Goal: Task Accomplishment & Management: Manage account settings

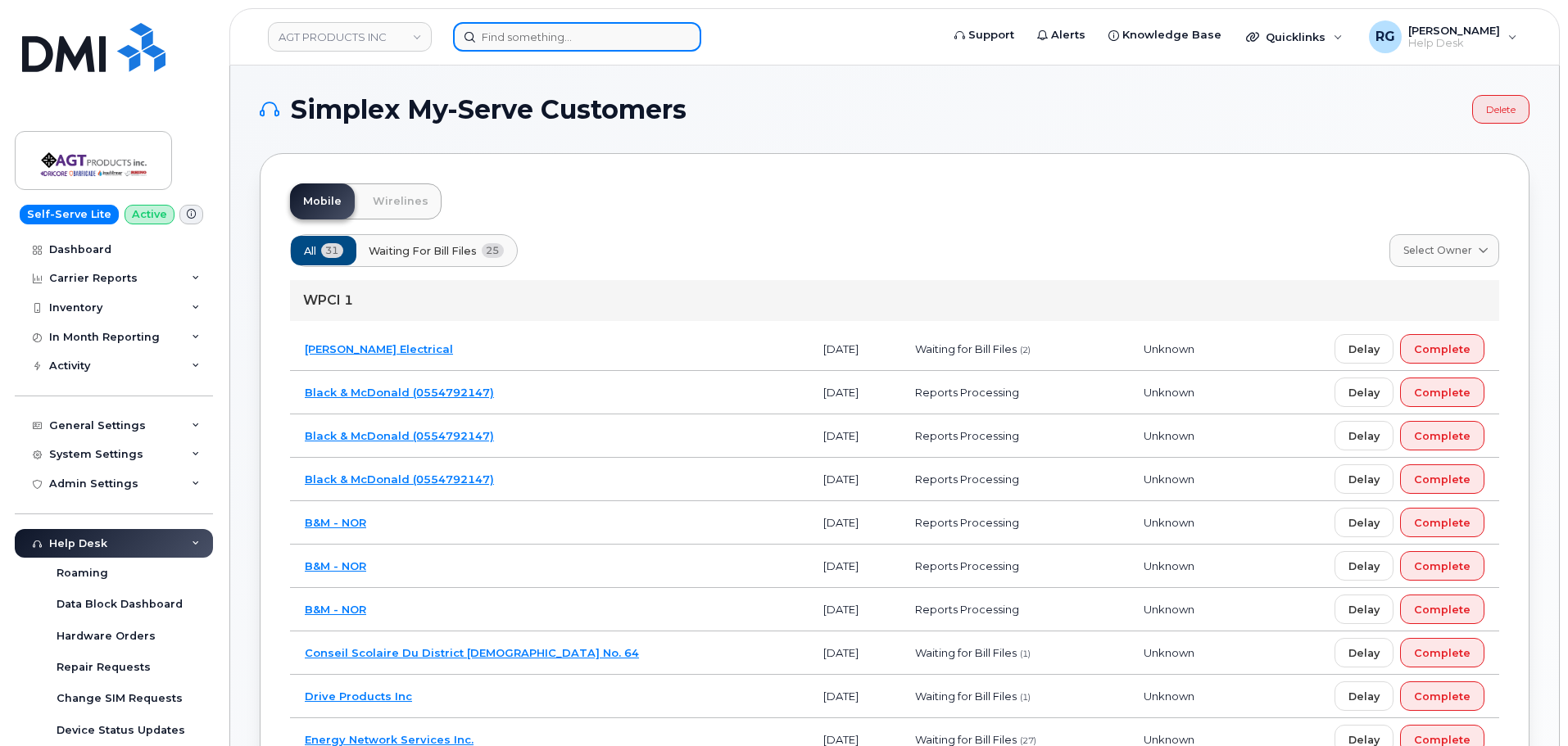
click at [505, 49] on input at bounding box center [577, 37] width 248 height 30
paste input "4169513118"
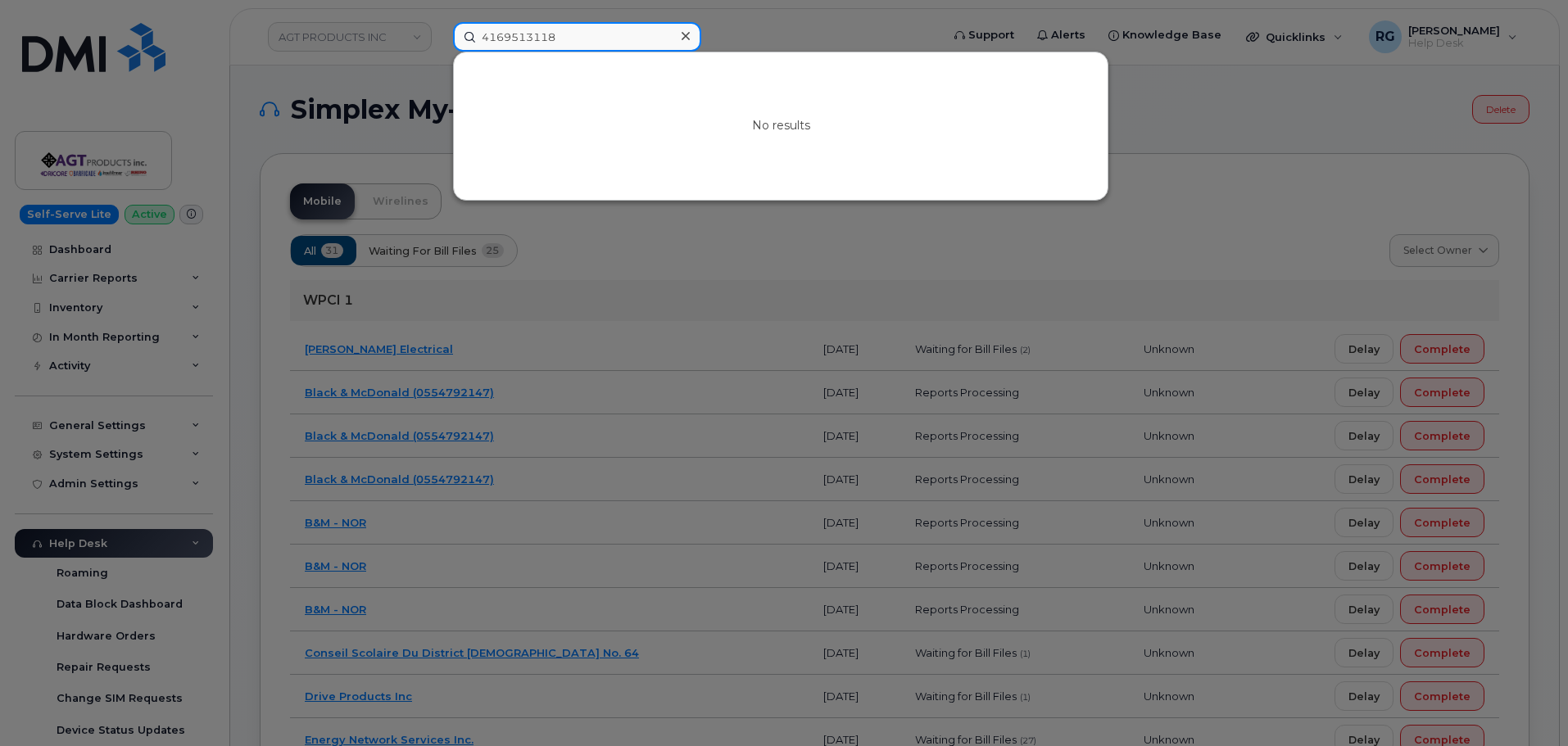
click at [510, 31] on input "4169513118" at bounding box center [577, 37] width 248 height 30
paste input "519-503-8985"
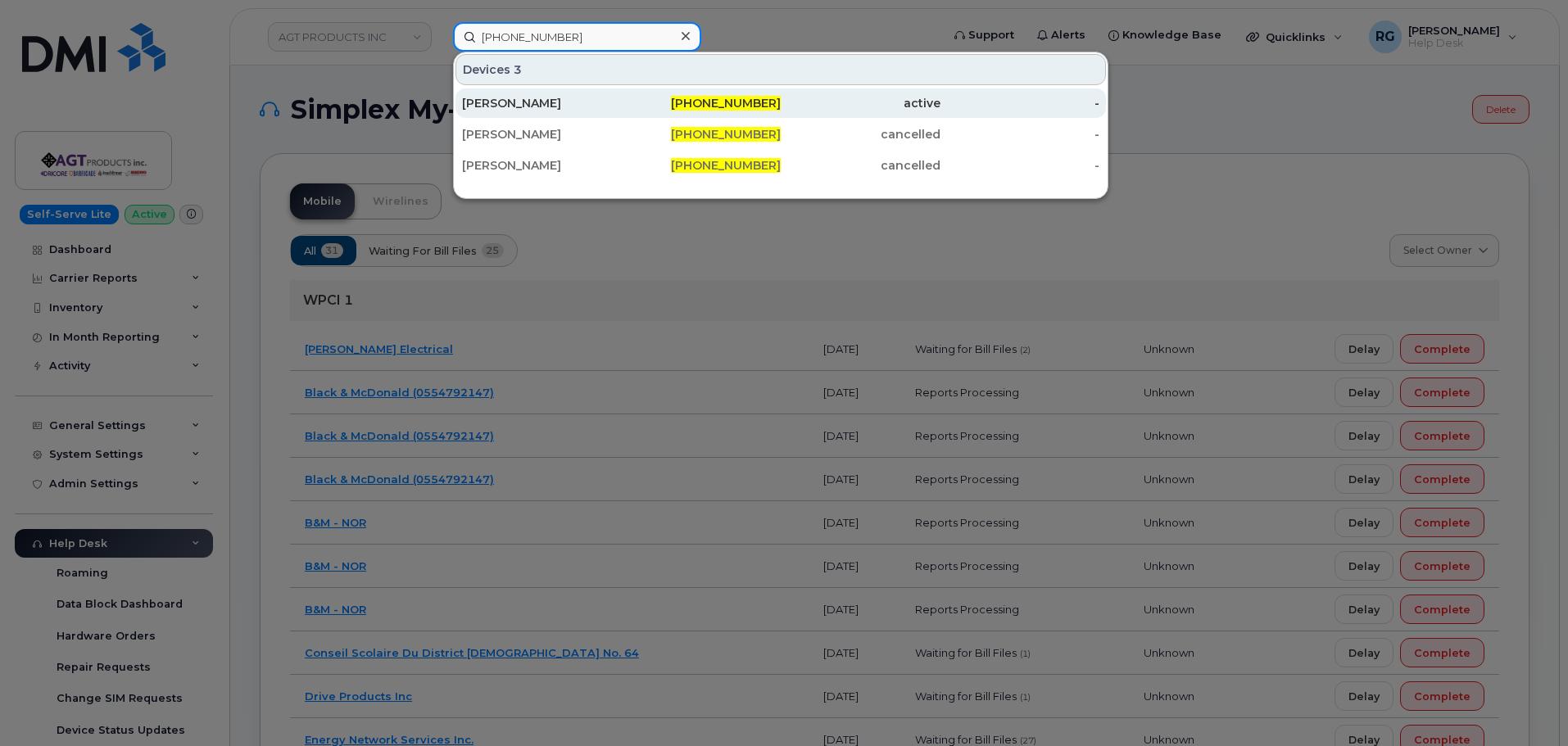
type input "519-503-8985"
click at [517, 102] on span "519-503-8985" at bounding box center [725, 103] width 110 height 15
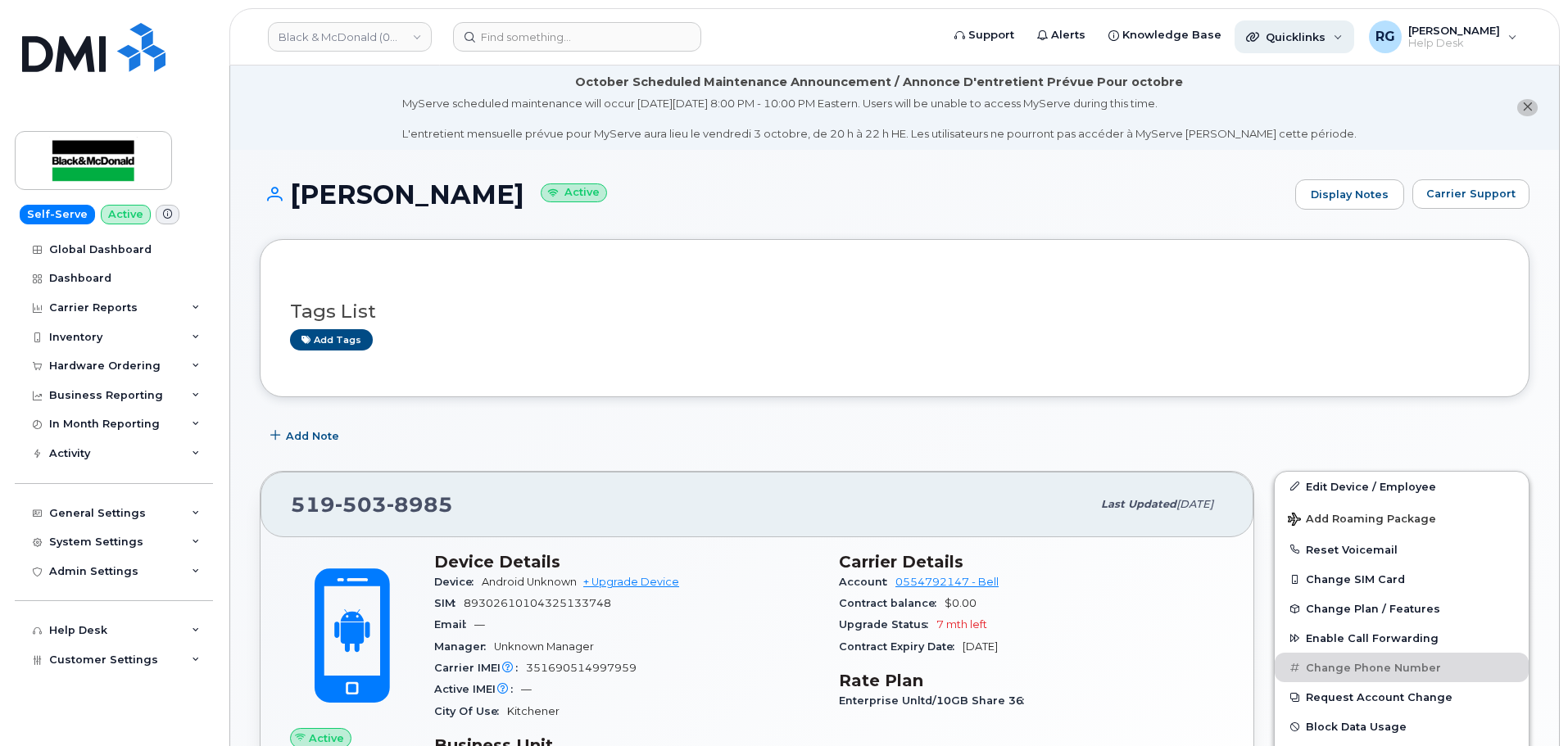
click at [1314, 39] on span "Quicklinks" at bounding box center [1295, 37] width 59 height 13
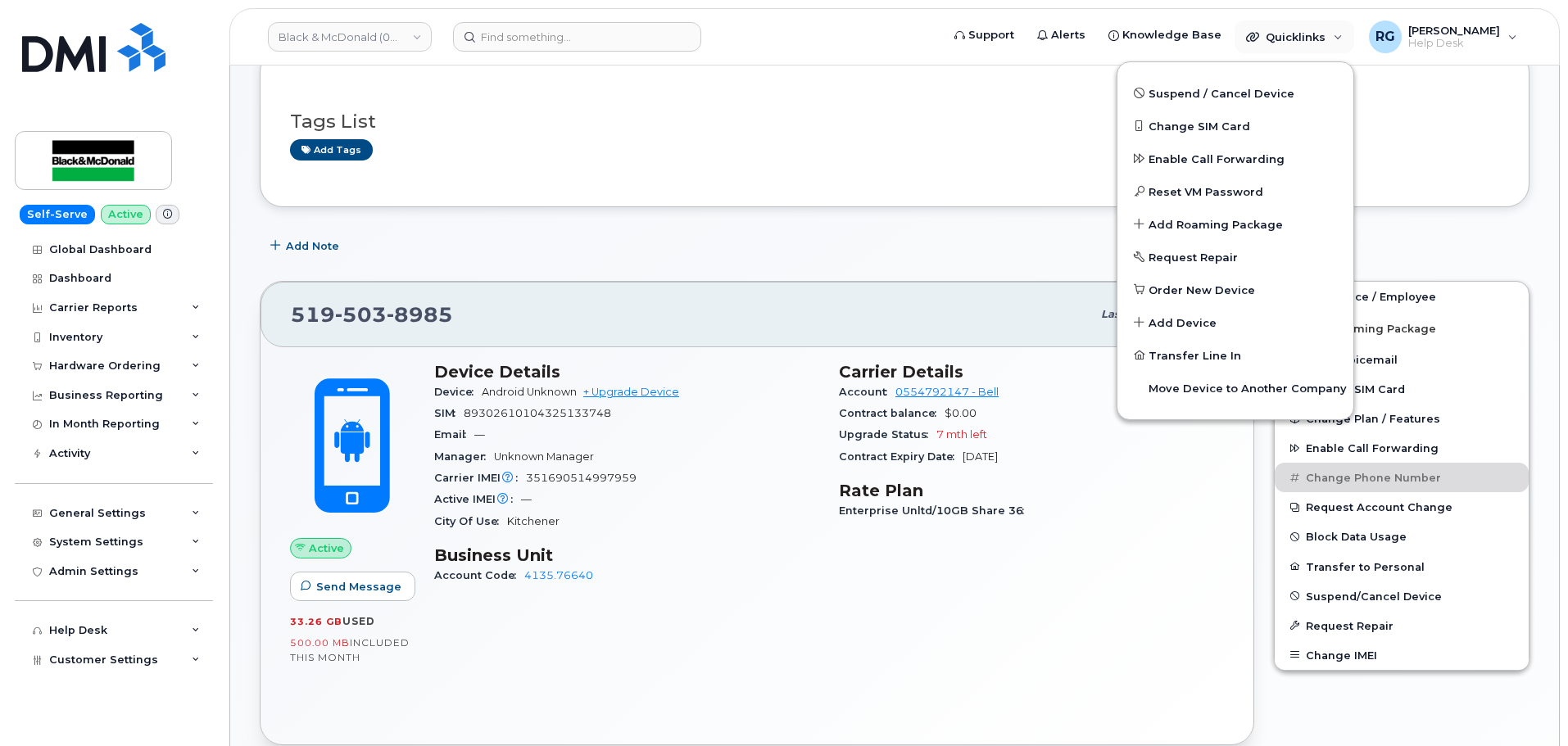
scroll to position [82, 0]
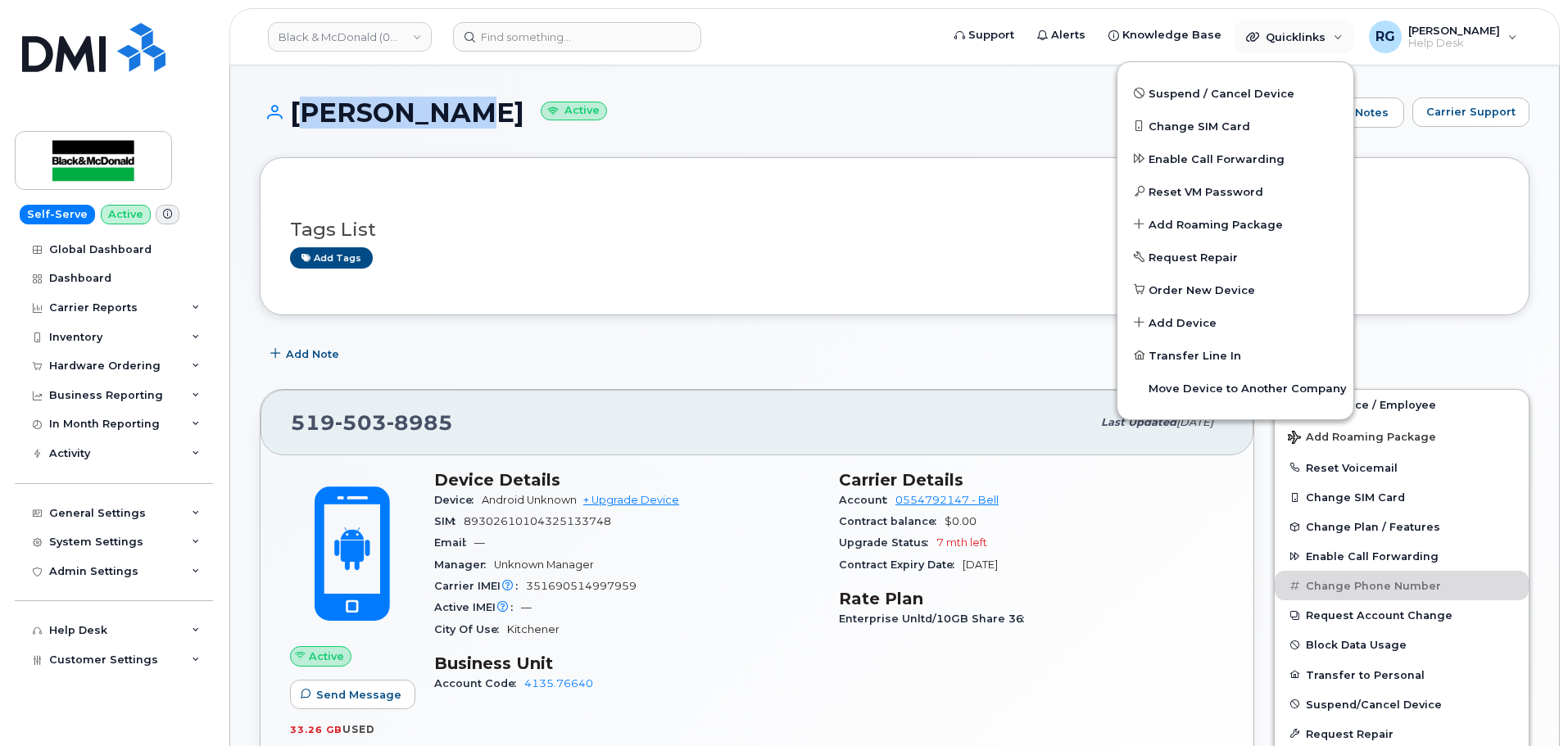
drag, startPoint x: 451, startPoint y: 112, endPoint x: 294, endPoint y: 118, distance: 157.1
click at [294, 118] on h1 "Aiden Dong Active" at bounding box center [773, 112] width 1027 height 29
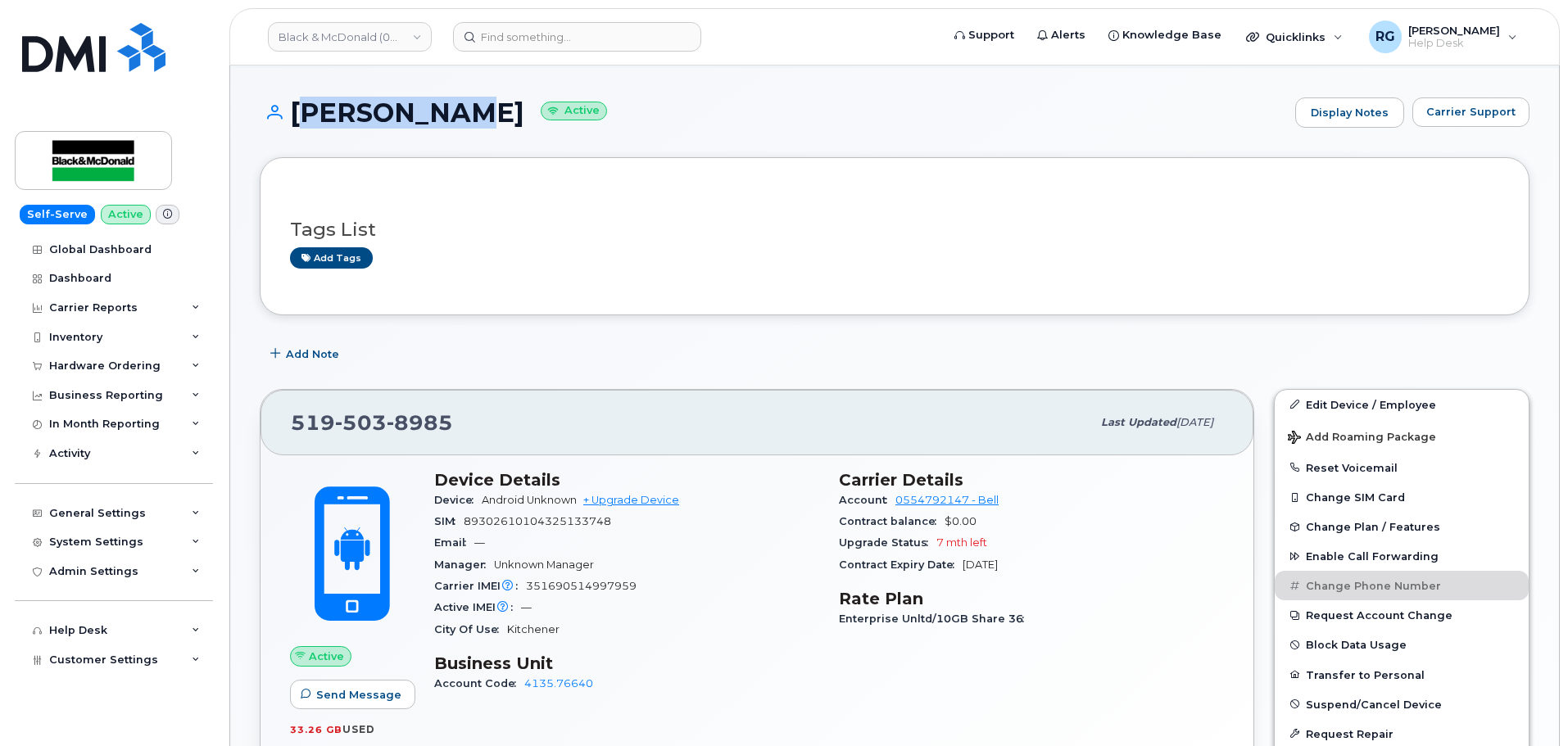
copy h1 "[PERSON_NAME]"
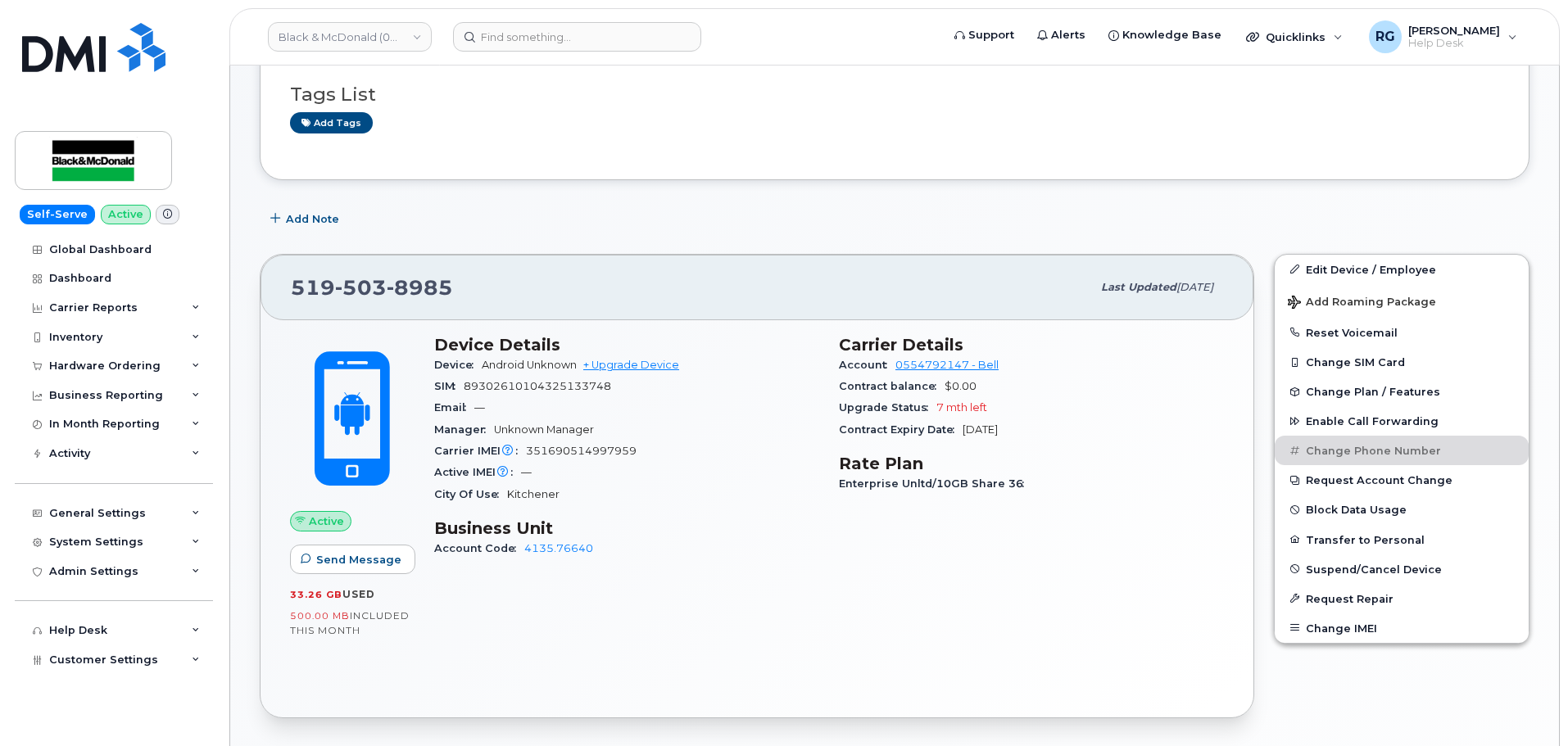
scroll to position [246, 0]
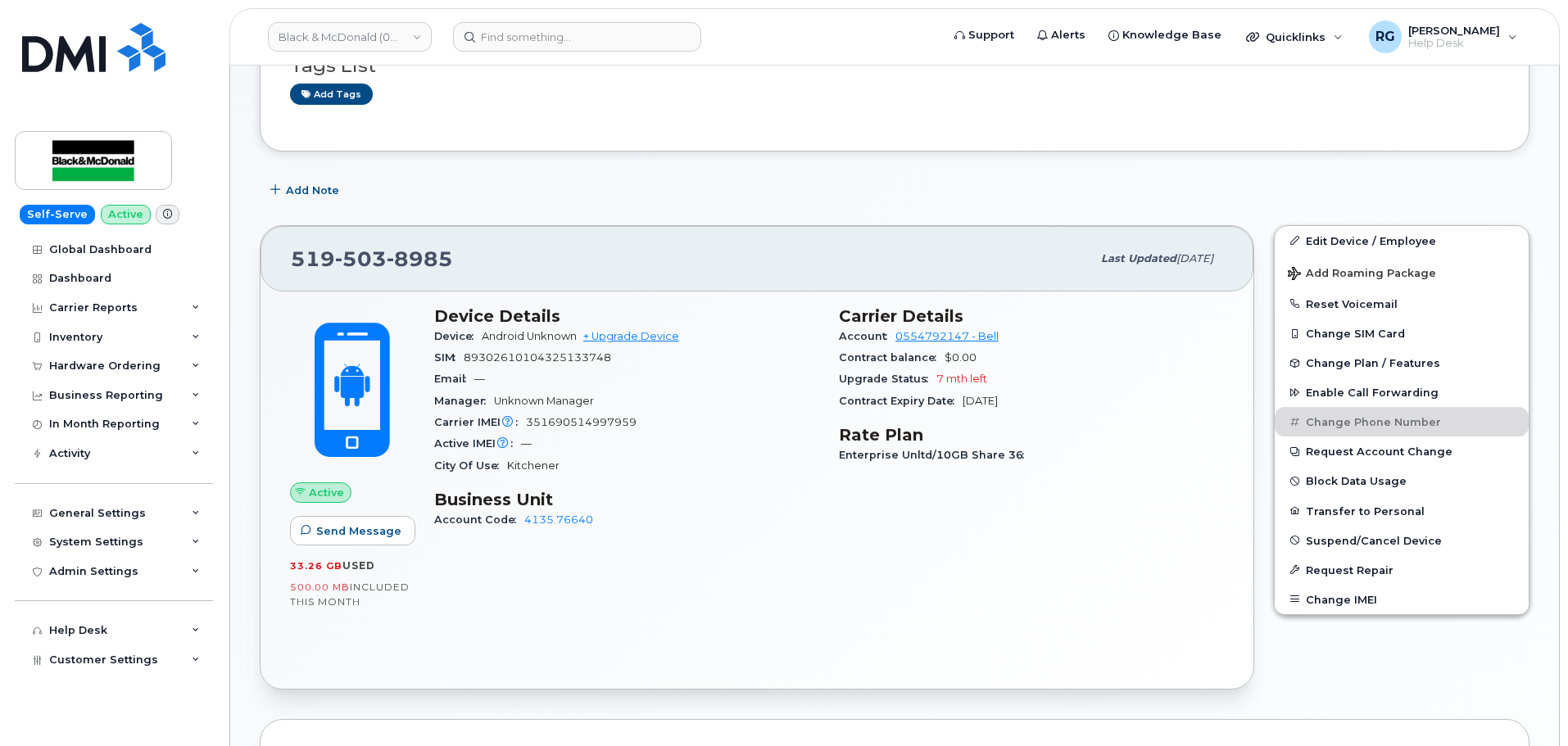
click at [564, 357] on span "89302610104325133748" at bounding box center [537, 357] width 148 height 12
copy span "89302610104325133748"
drag, startPoint x: 644, startPoint y: 422, endPoint x: 514, endPoint y: 423, distance: 130.0
click at [514, 423] on div "Carrier IMEI Carrier IMEI is reported during the last billing cycle or change o…" at bounding box center [626, 423] width 385 height 21
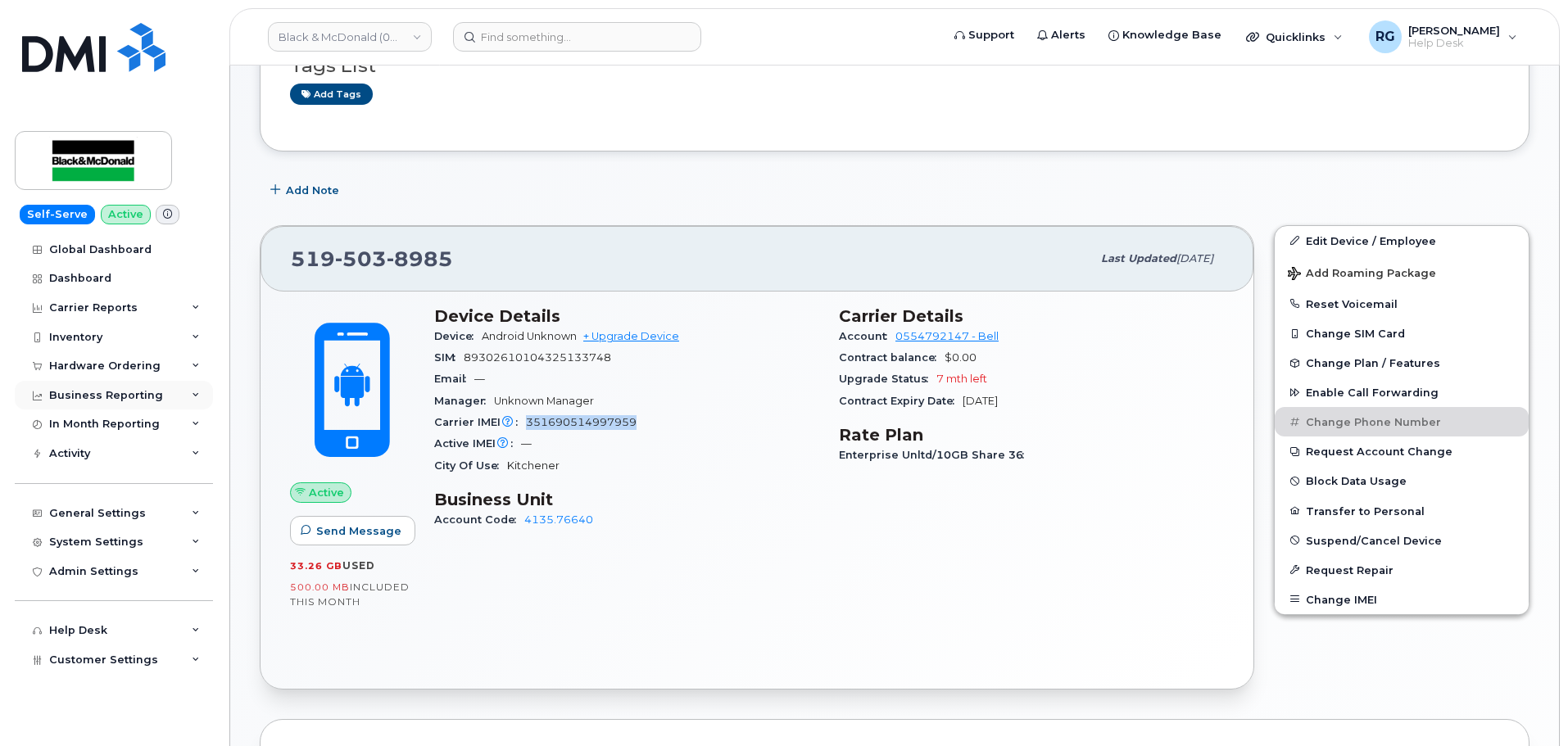
copy div "Carrier IMEI is reported during the last billing cycle or change of service 351…"
drag, startPoint x: 965, startPoint y: 401, endPoint x: 1046, endPoint y: 403, distance: 81.0
click at [1046, 403] on div "Contract Expiry Date May 18, 2026" at bounding box center [1031, 401] width 385 height 21
copy span "May 18, 2026"
click at [1341, 232] on link "Edit Device / Employee" at bounding box center [1401, 241] width 254 height 30
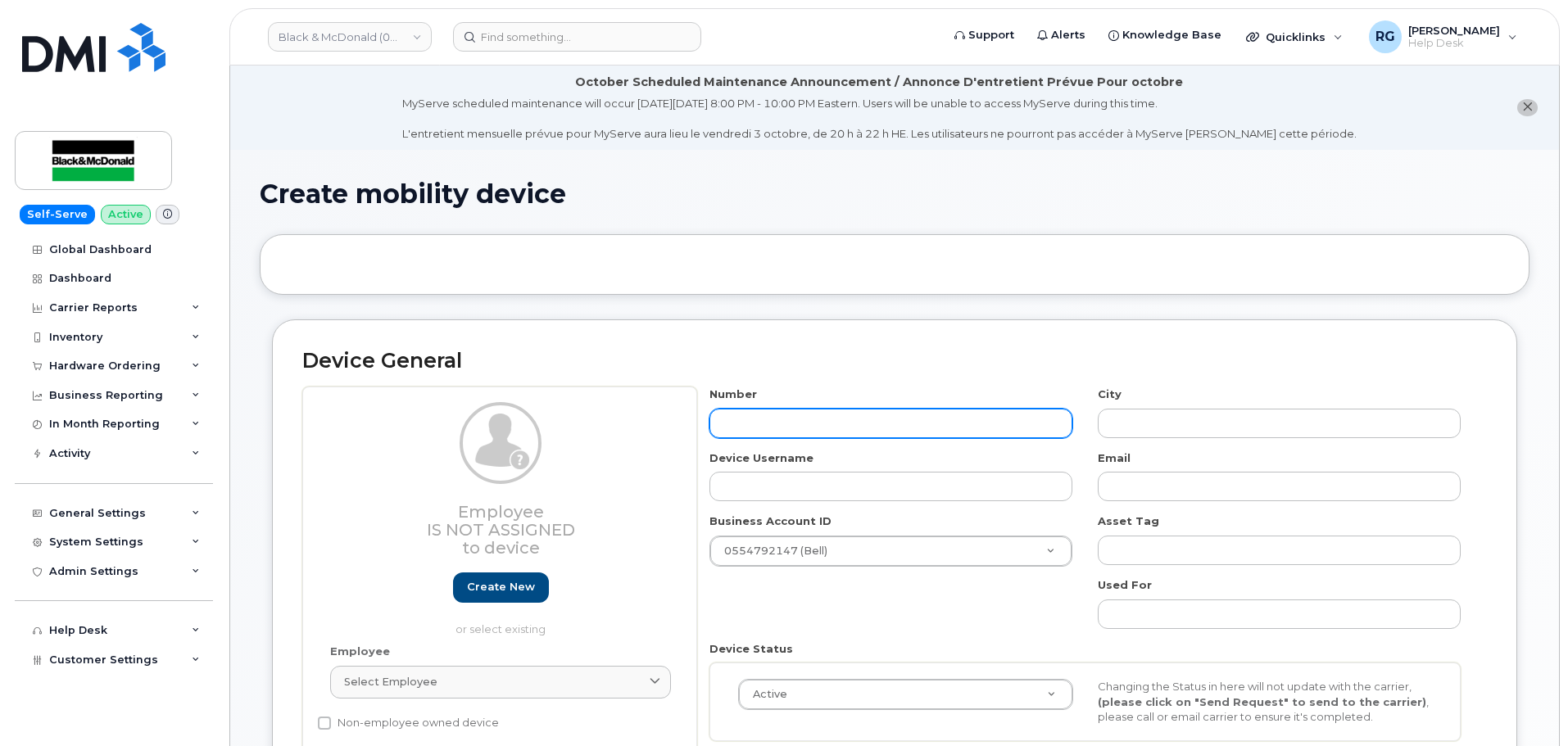
click at [781, 420] on input "text" at bounding box center [890, 423] width 363 height 30
paste input "[PERSON_NAME]"
type input "[PERSON_NAME]"
type input "?"
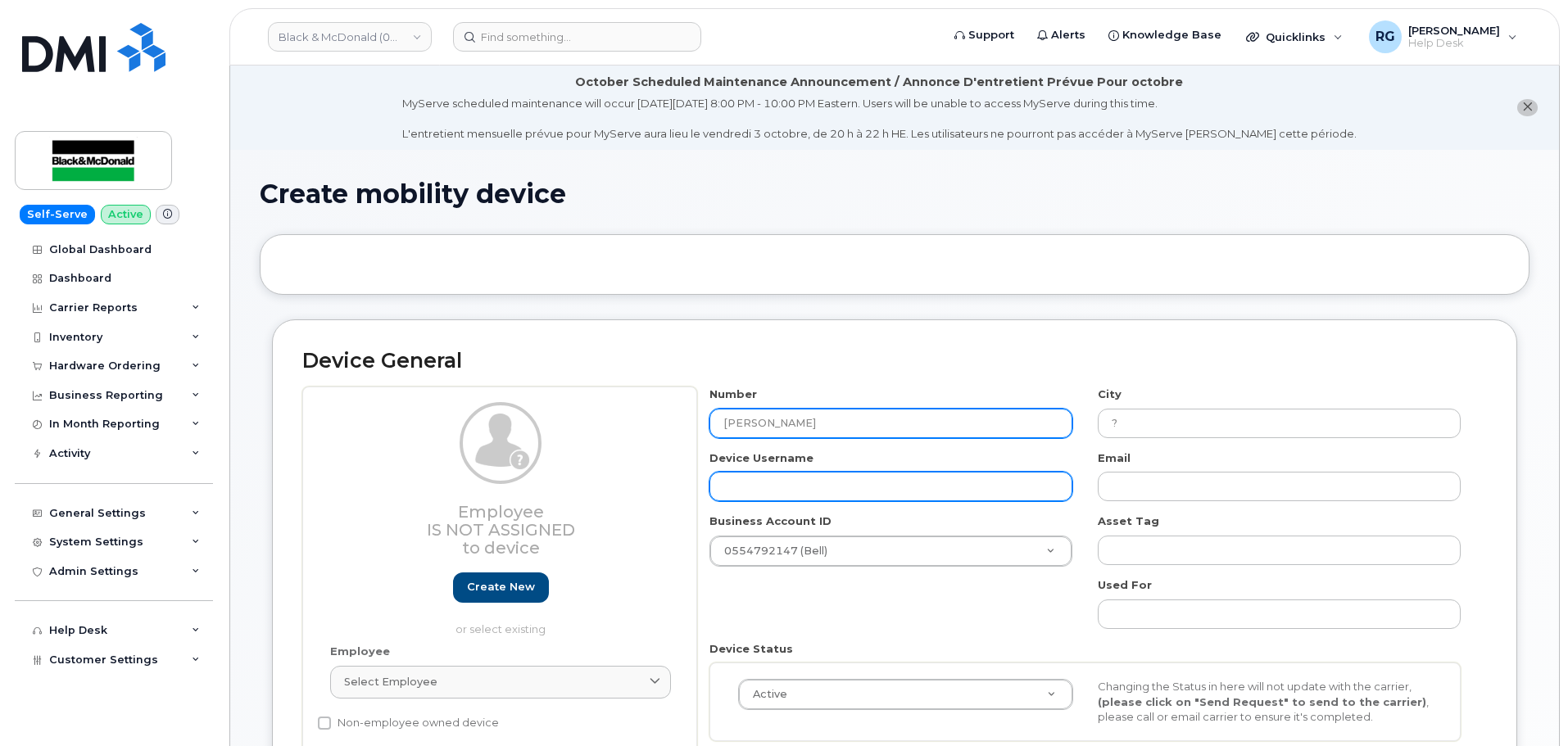
type input "[PERSON_NAME]"
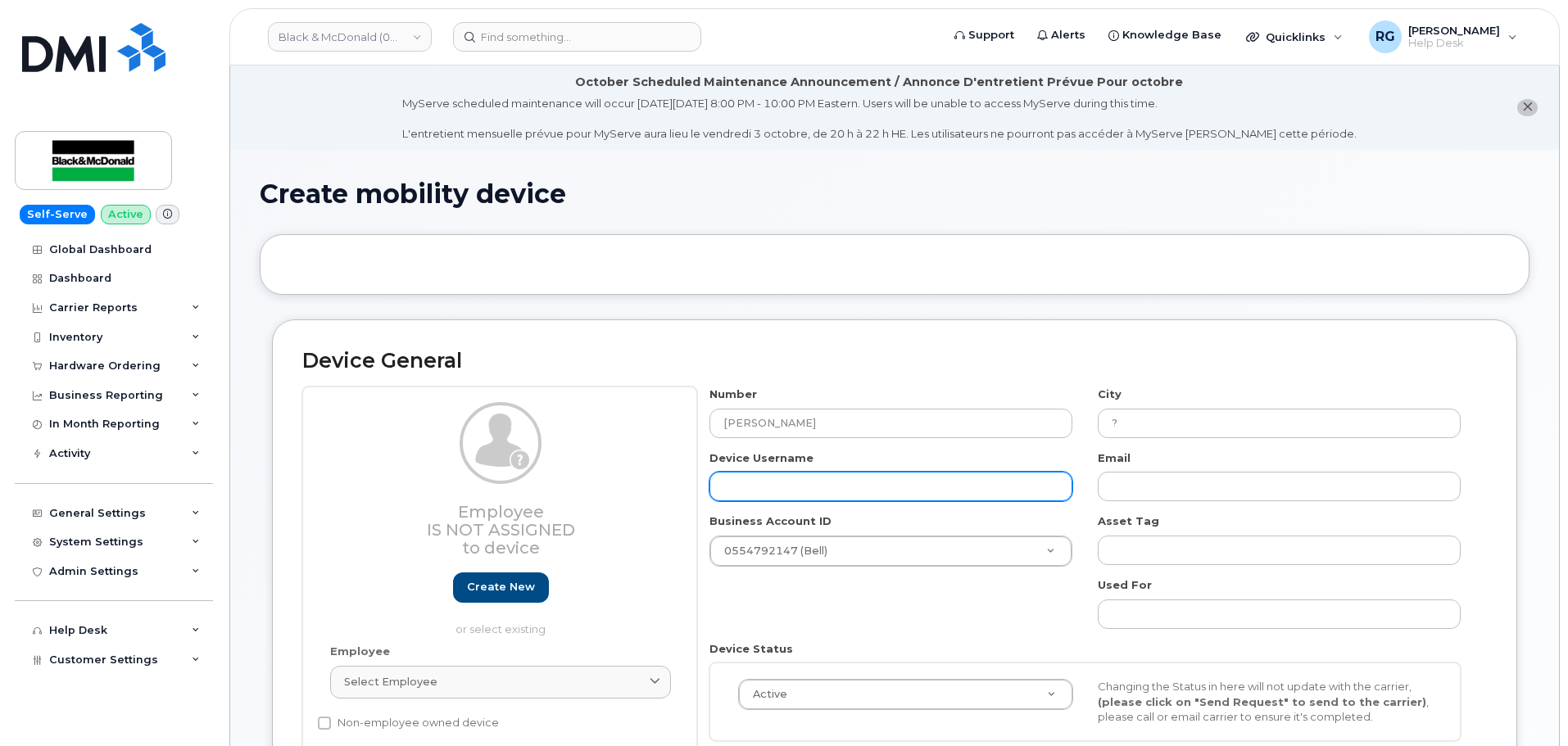
click at [769, 479] on input "text" at bounding box center [890, 487] width 363 height 30
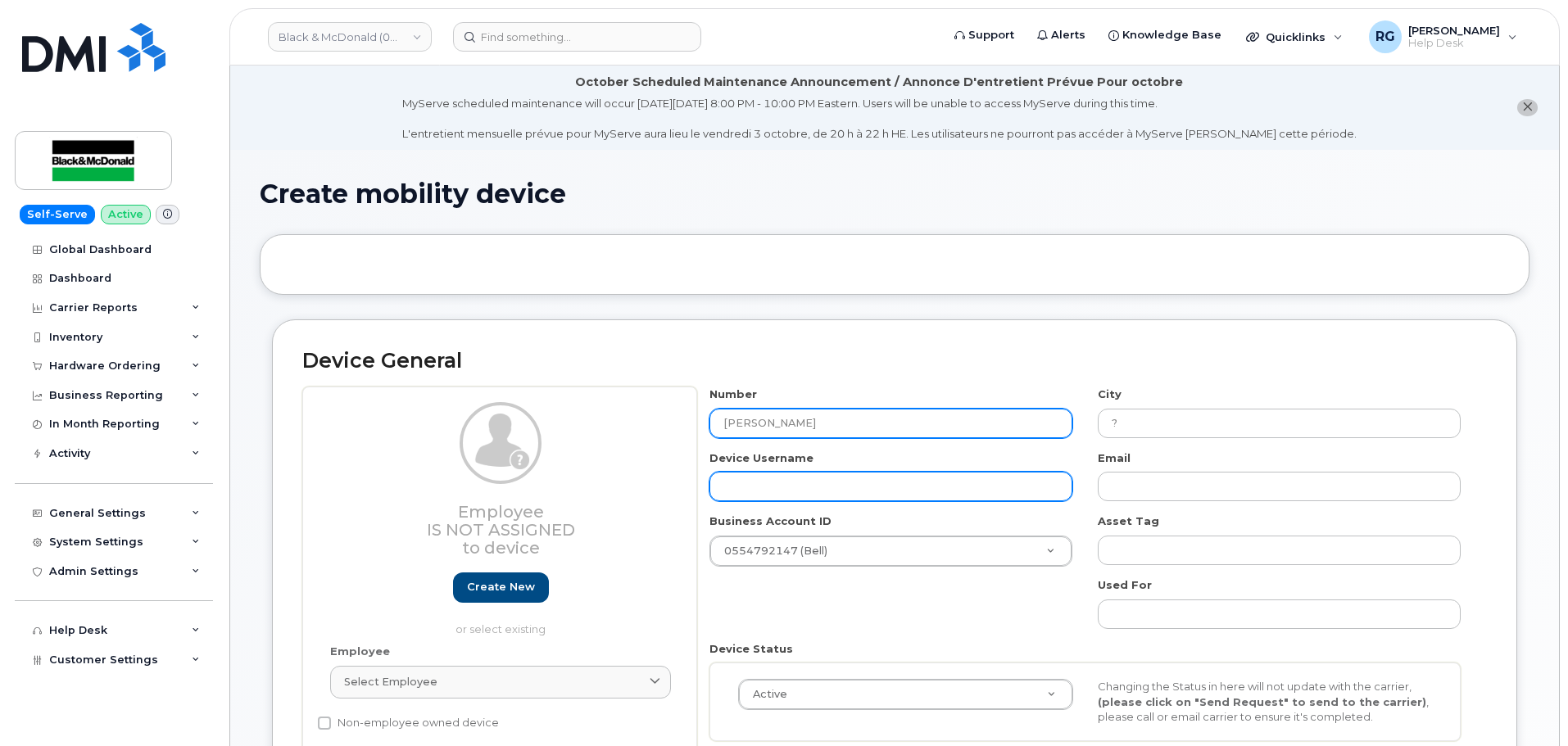
paste input "[PERSON_NAME]"
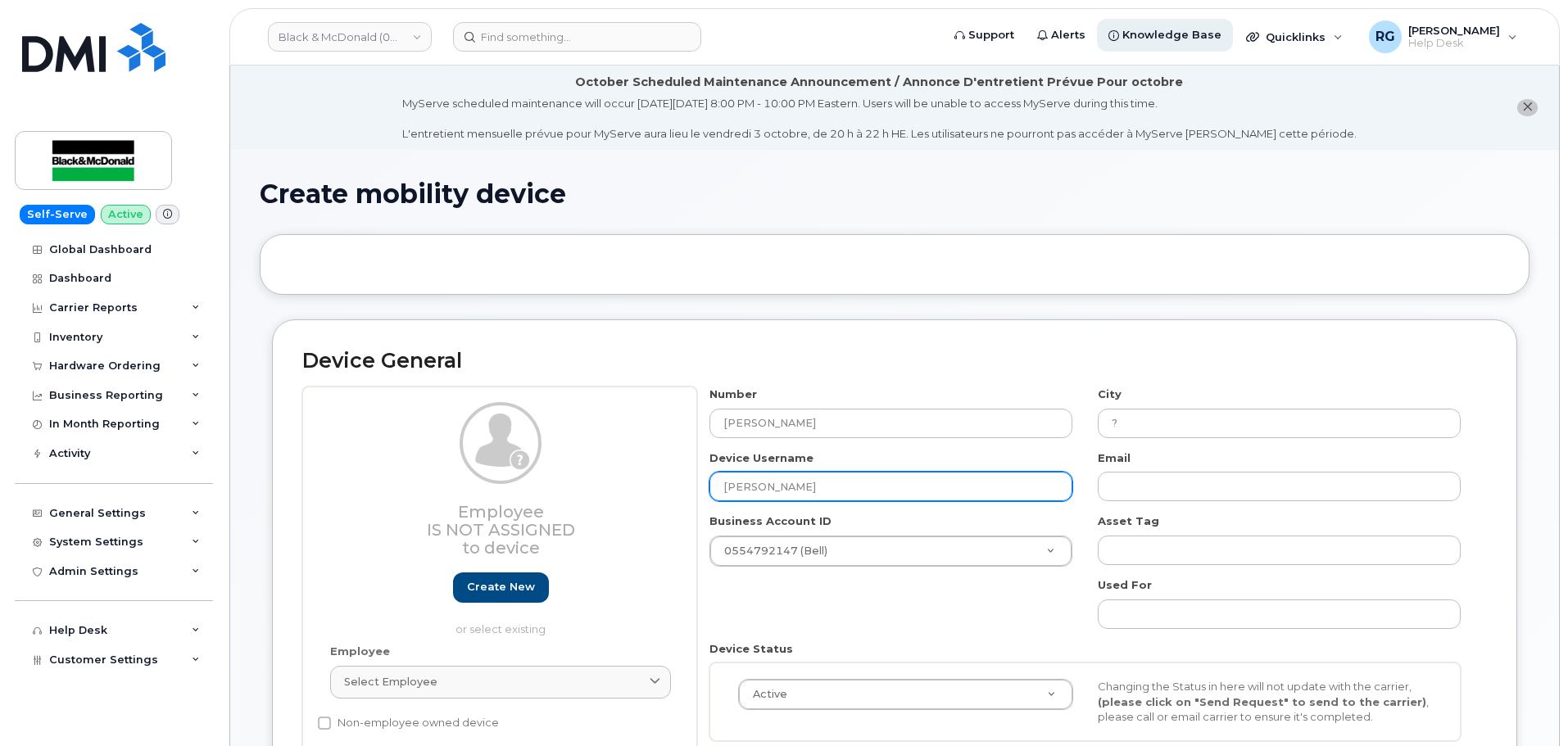
type input "Aiden Dong"
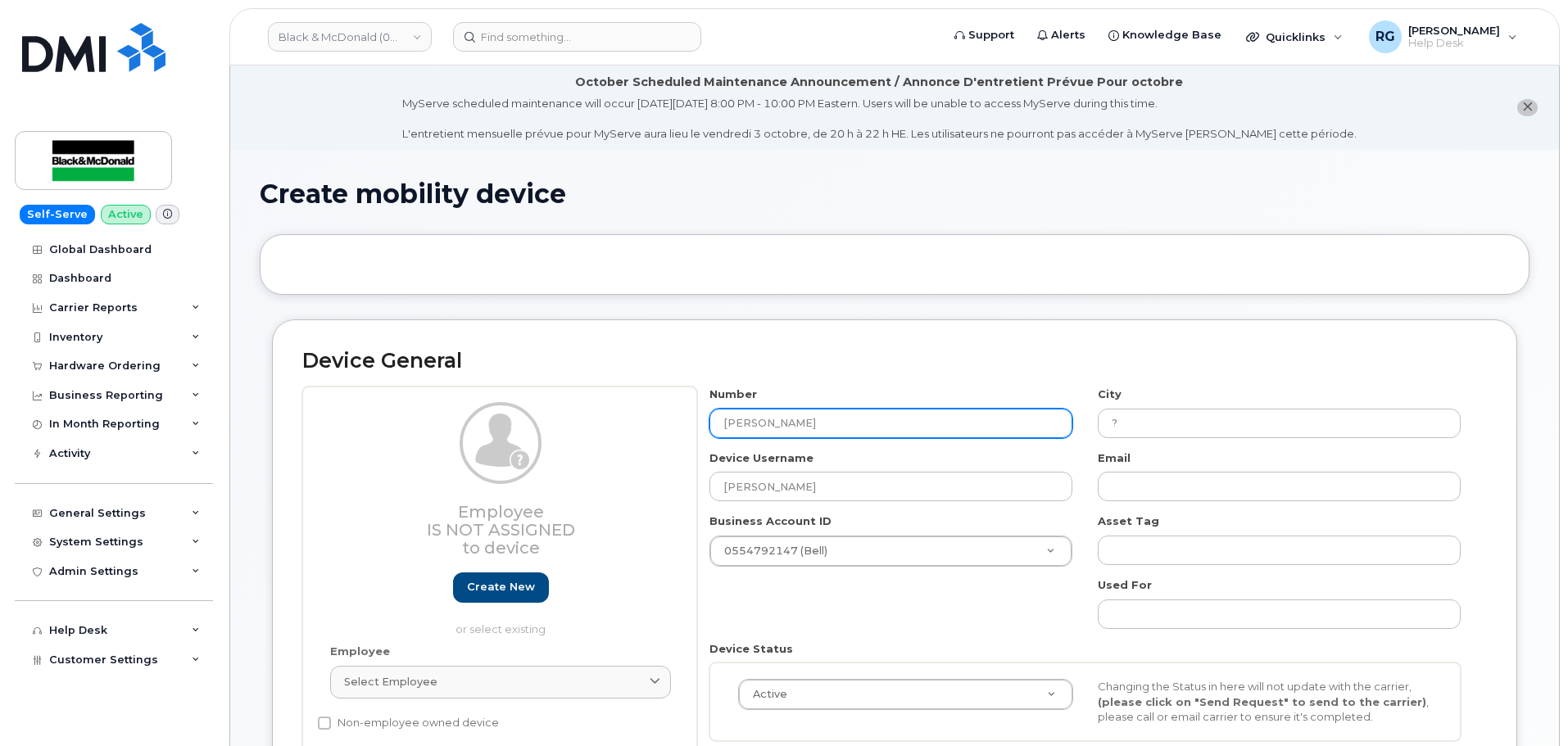
drag, startPoint x: 818, startPoint y: 433, endPoint x: 736, endPoint y: 423, distance: 82.6
click at [720, 418] on input "Aiden Dong" at bounding box center [890, 423] width 363 height 30
paste input "4169513118"
type input "4169513118"
type input "Toronto"
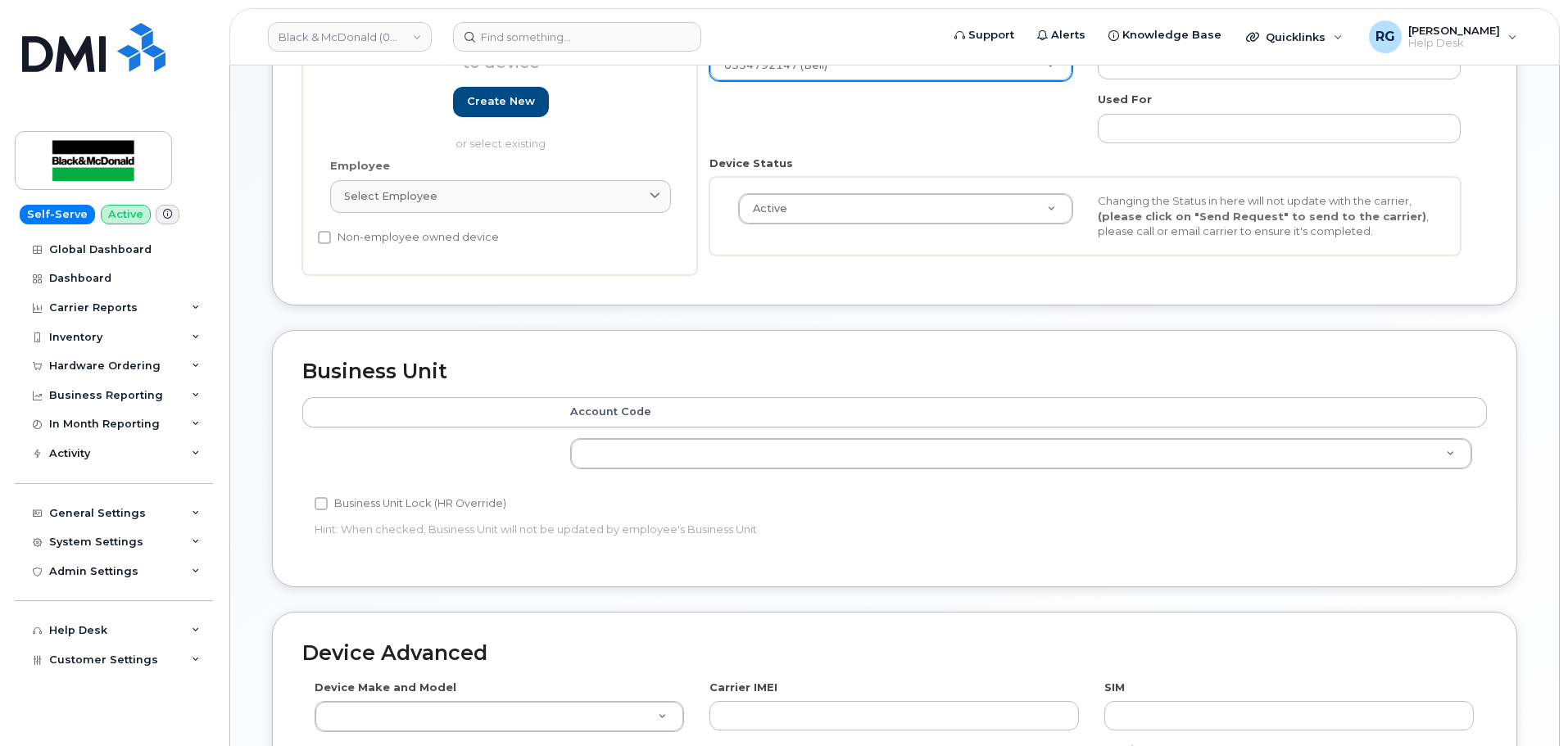
scroll to position [491, 0]
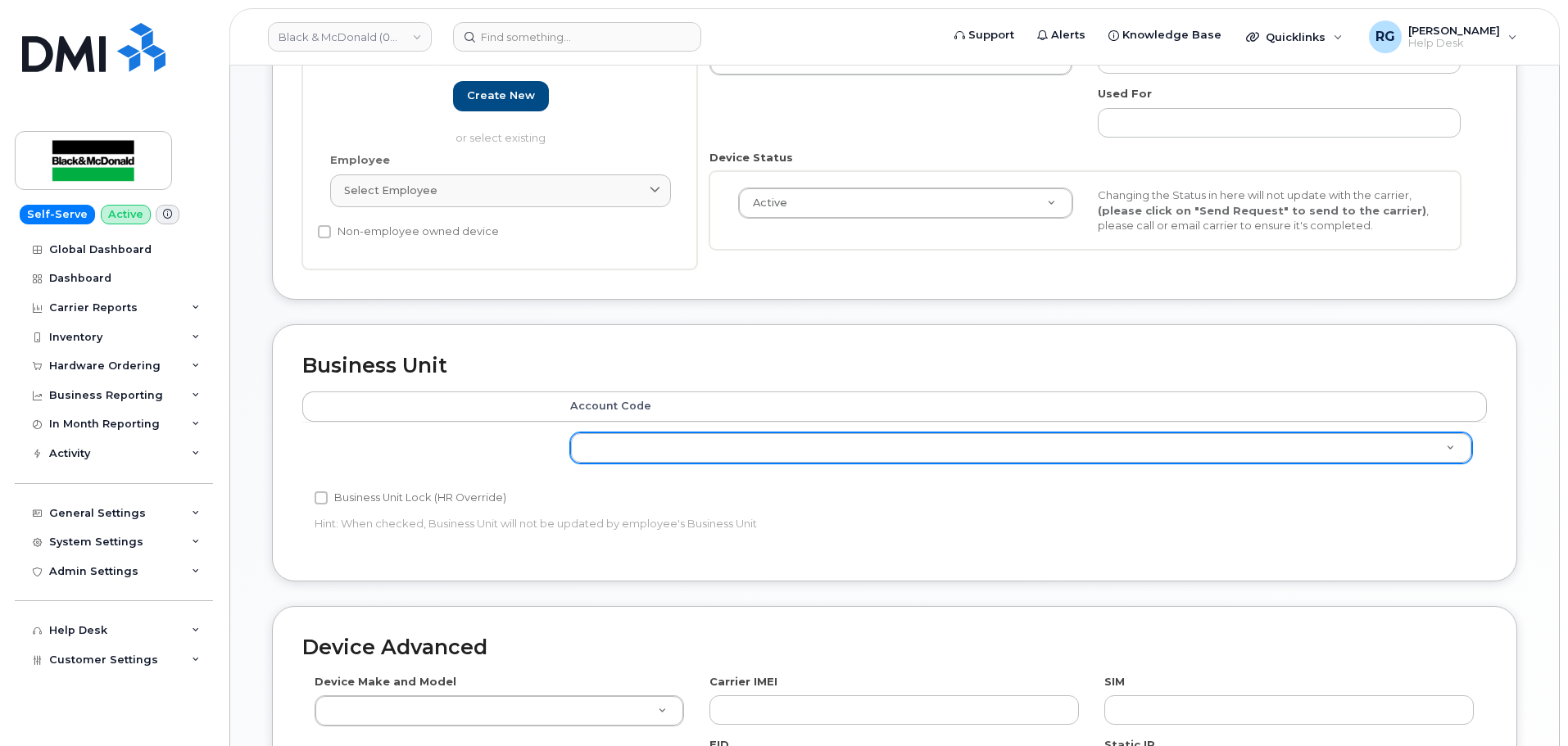
type input "4169513118"
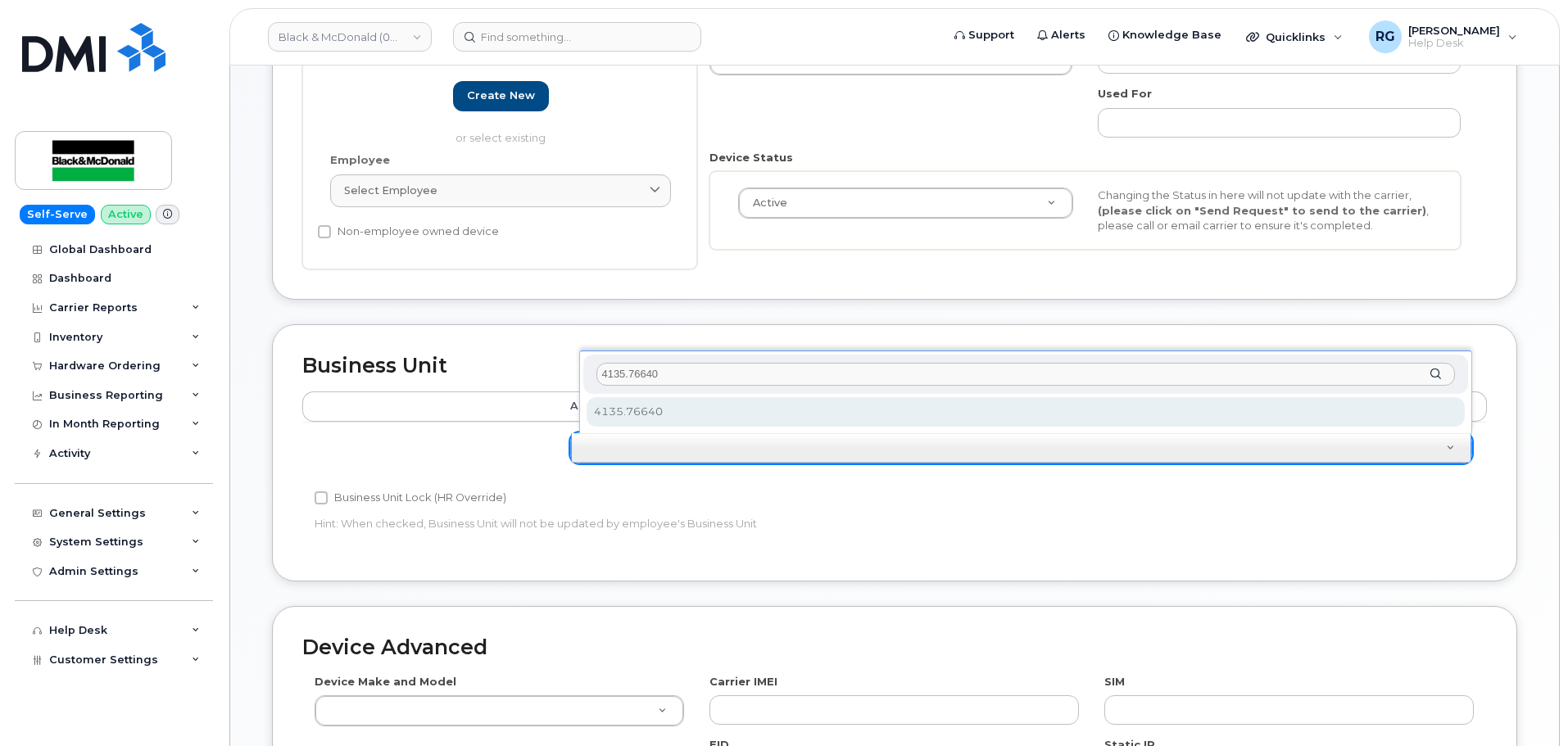
type input "4135.76640"
select select "33960189"
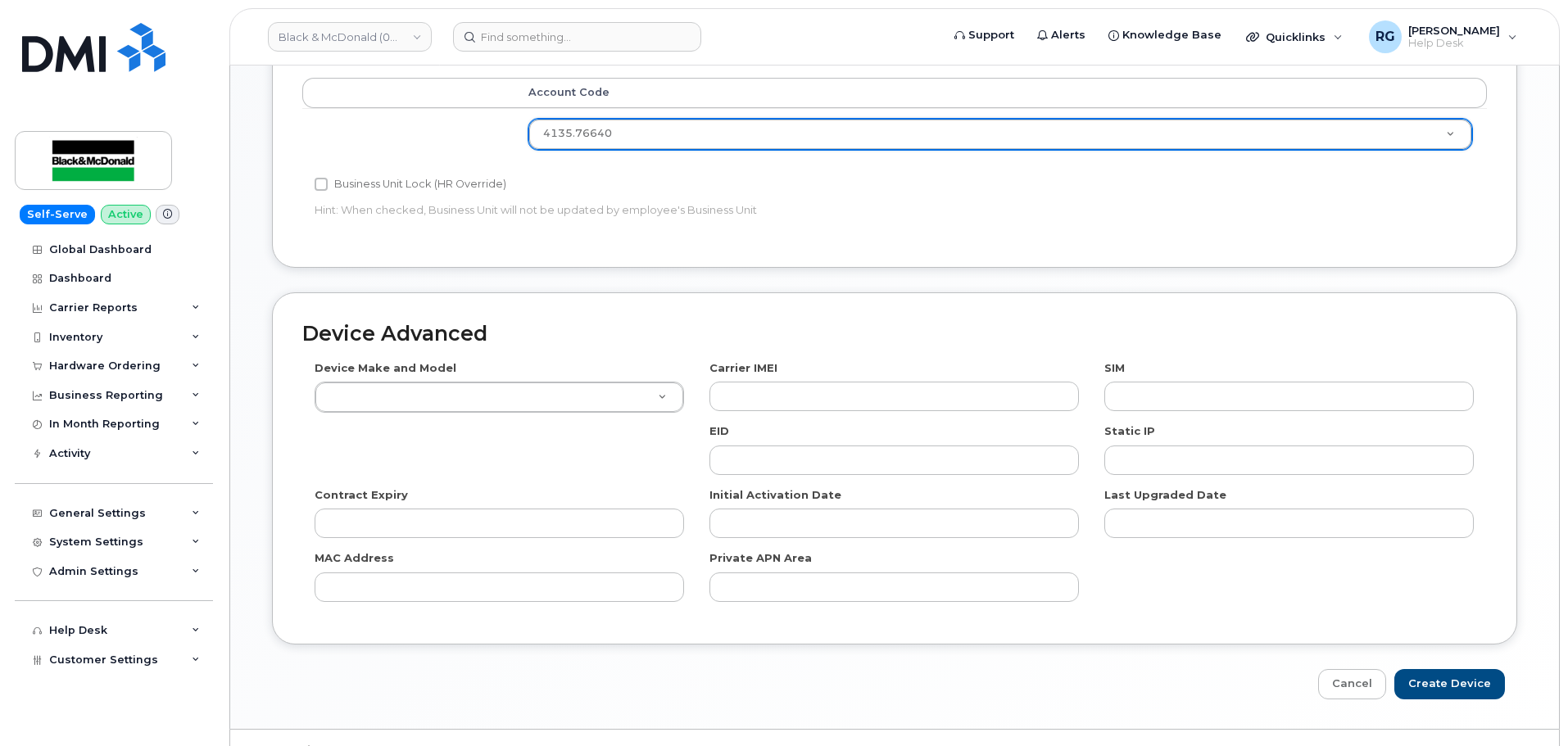
scroll to position [819, 0]
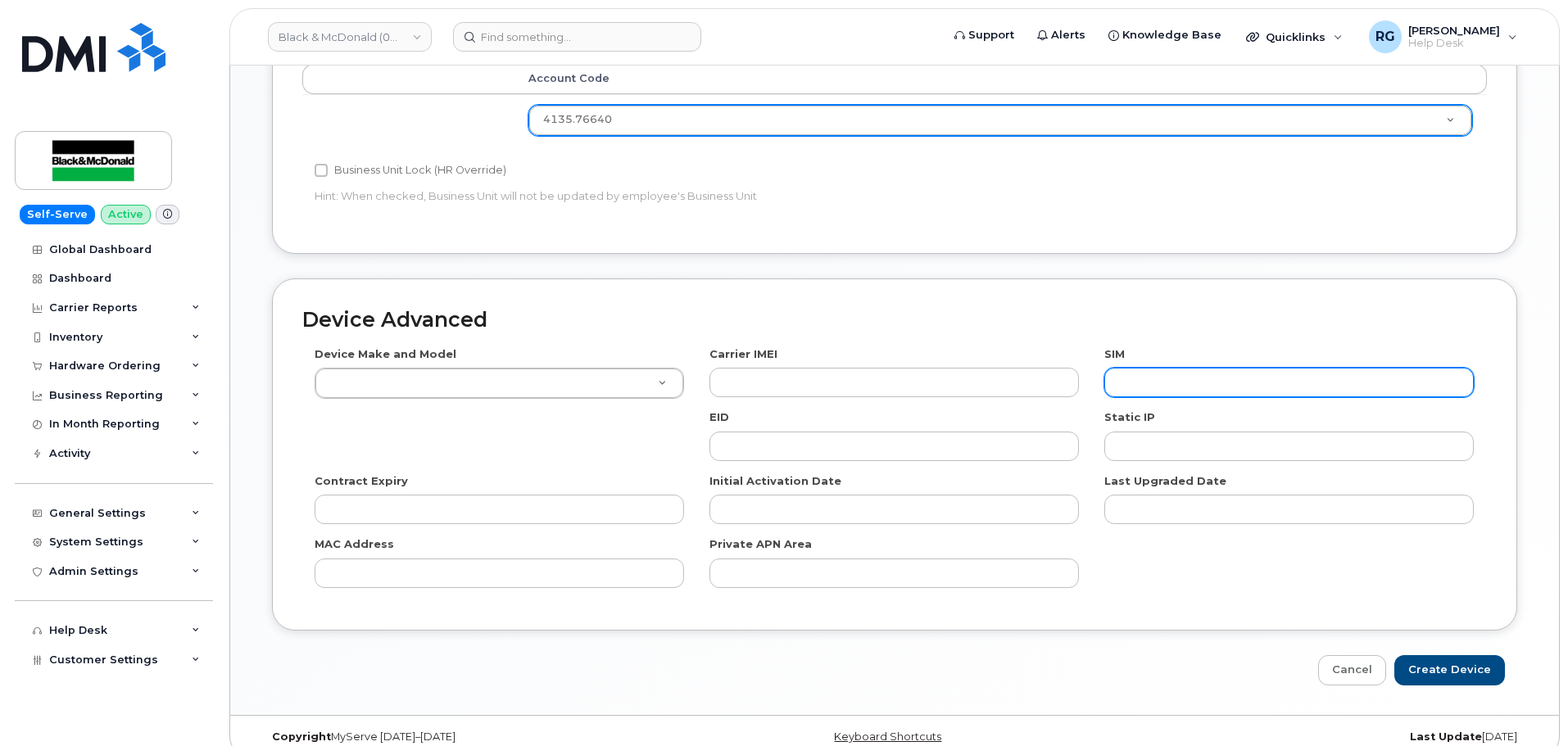
click at [1145, 373] on input "text" at bounding box center [1289, 383] width 370 height 30
paste input "89302610104325133748"
type input "89302610104325133748"
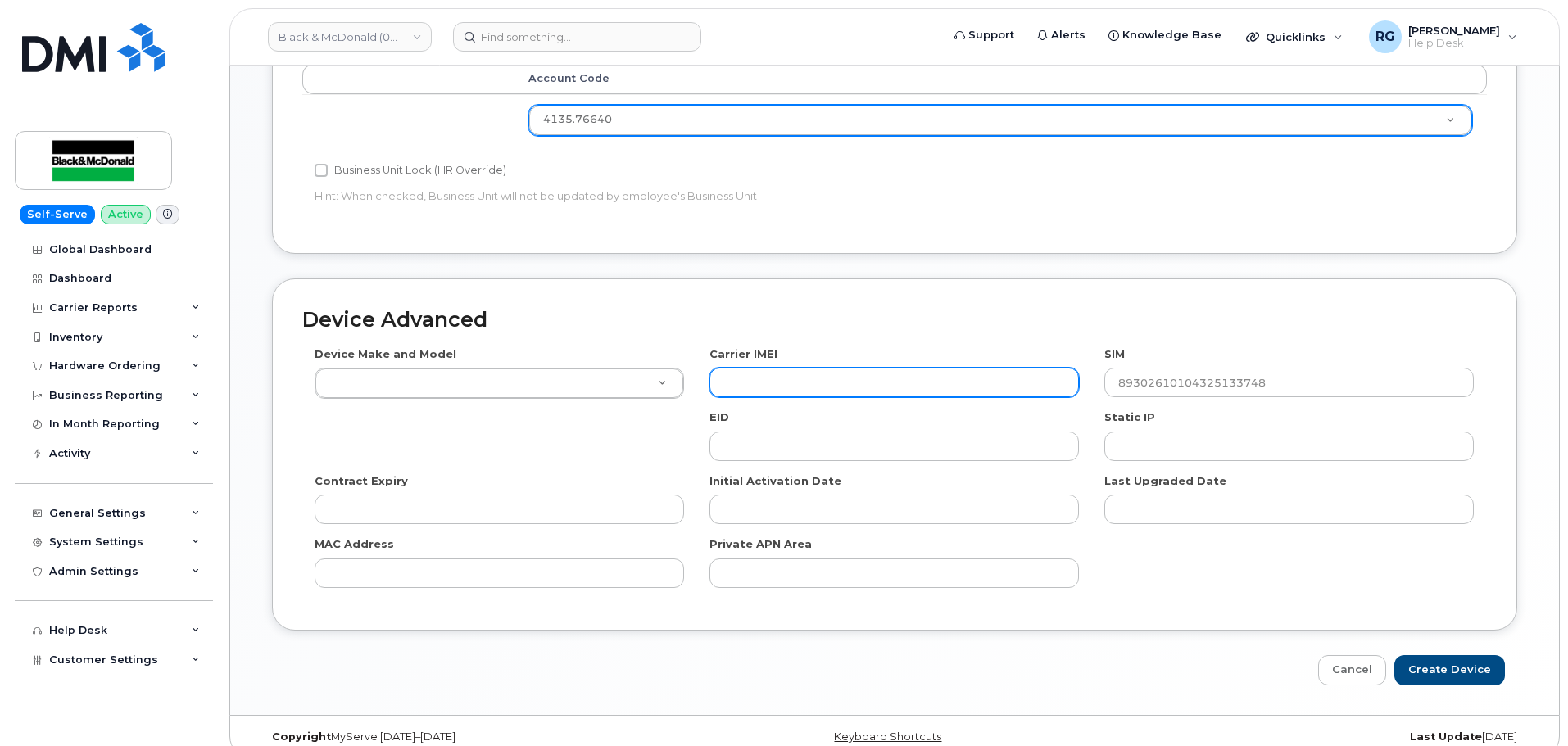
click at [739, 385] on input "text" at bounding box center [894, 383] width 370 height 30
paste input "351690514997959"
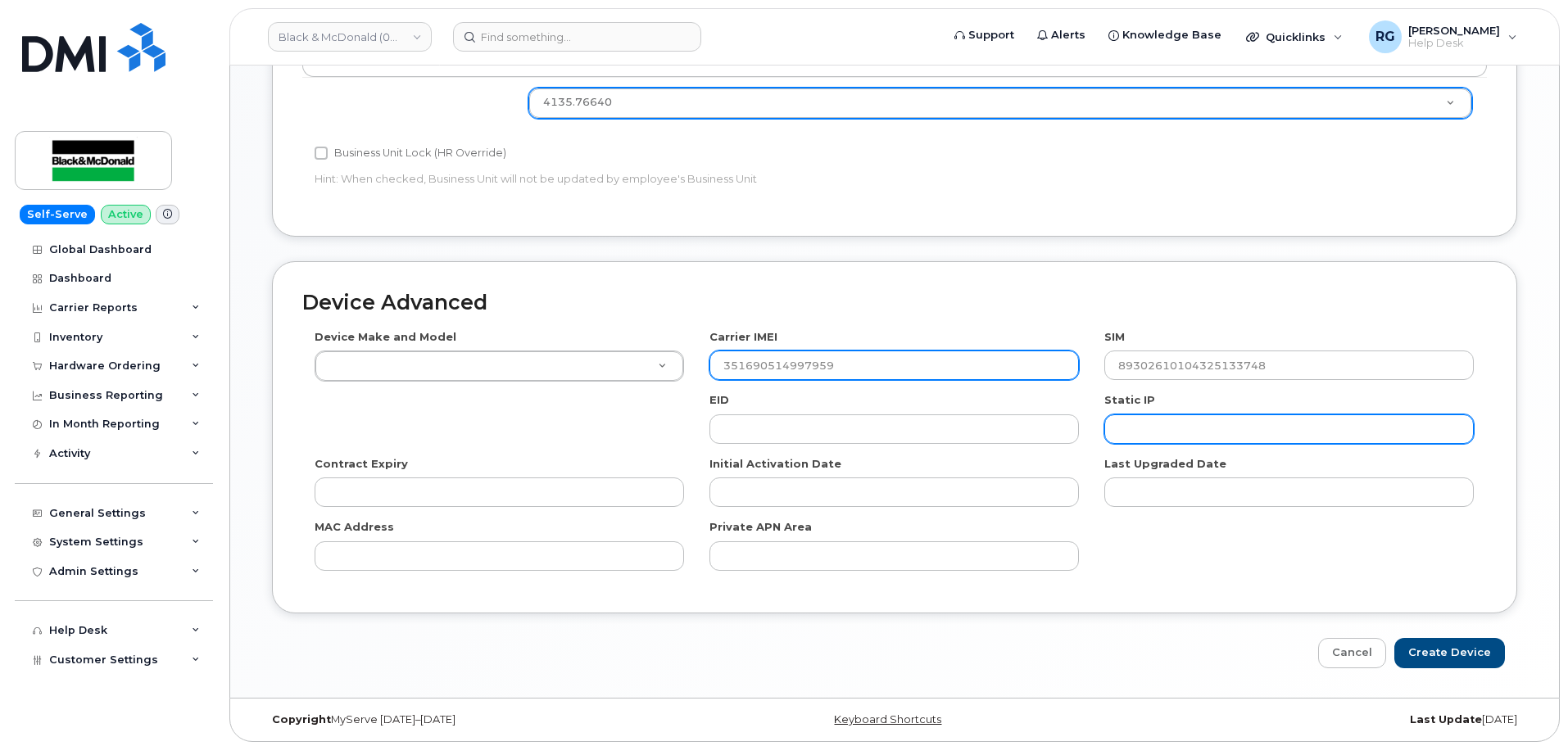
scroll to position [840, 0]
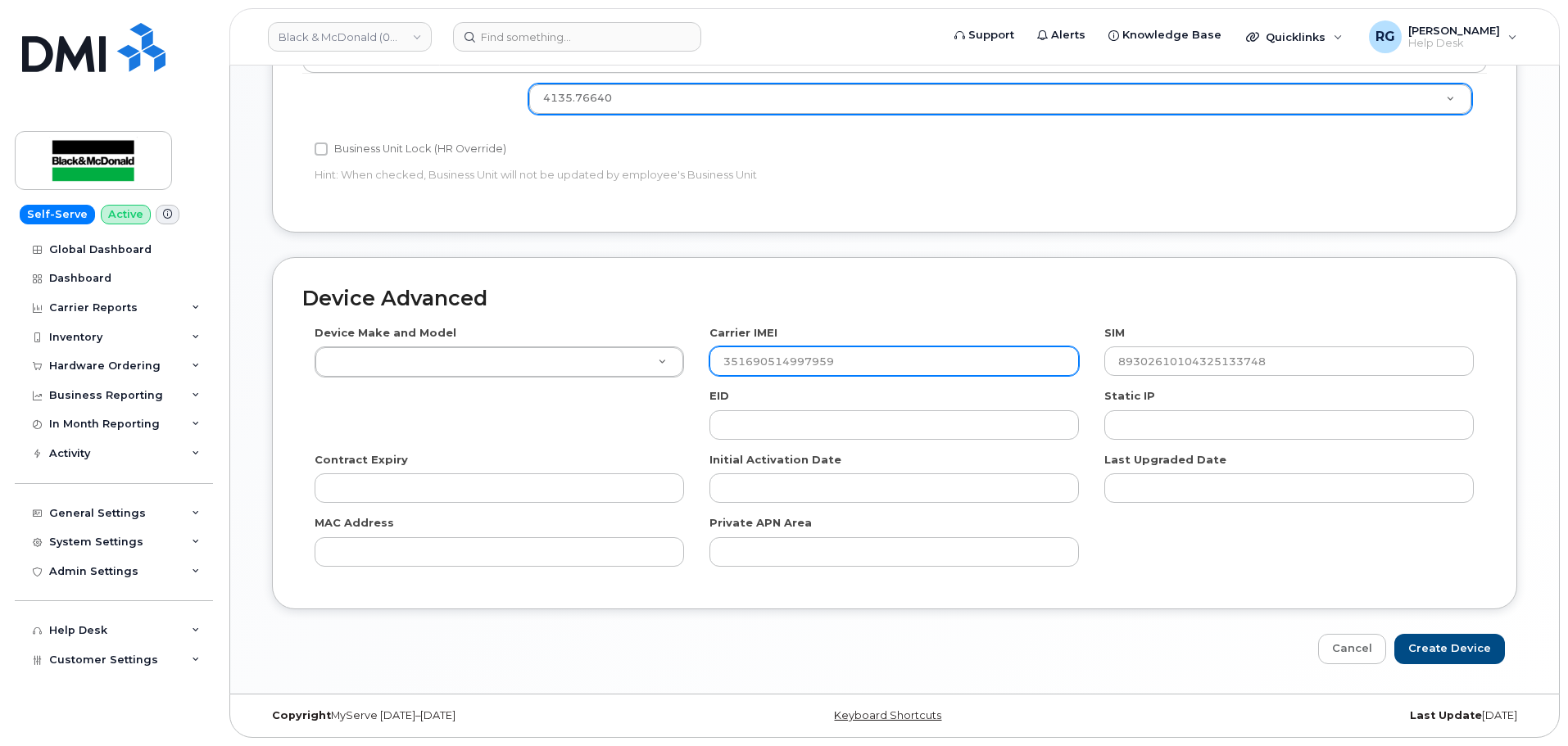
type input "351690514997959"
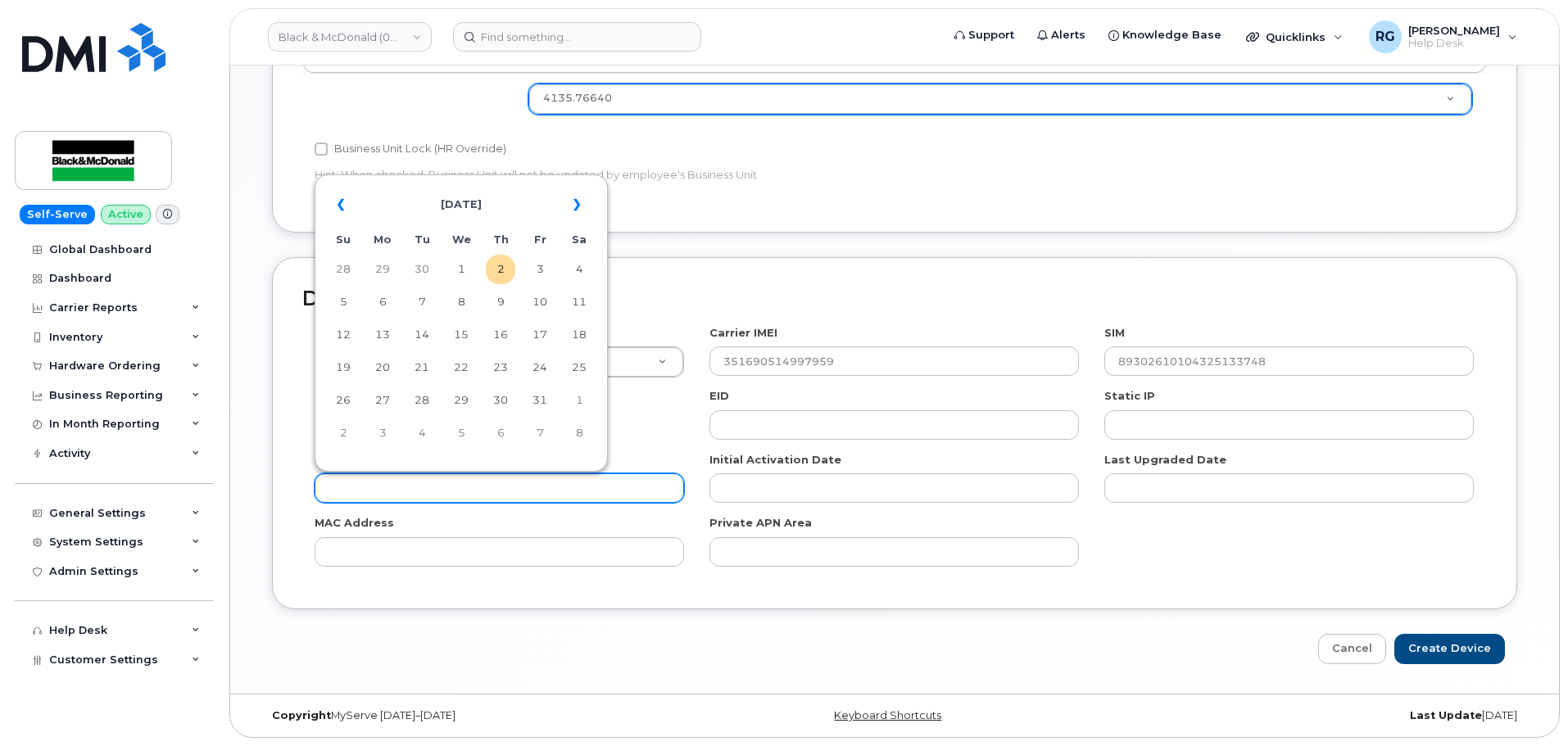
click at [480, 483] on input "text" at bounding box center [499, 489] width 370 height 30
paste input "2030-12-17"
click at [413, 488] on input "2030-12-17" at bounding box center [499, 489] width 370 height 30
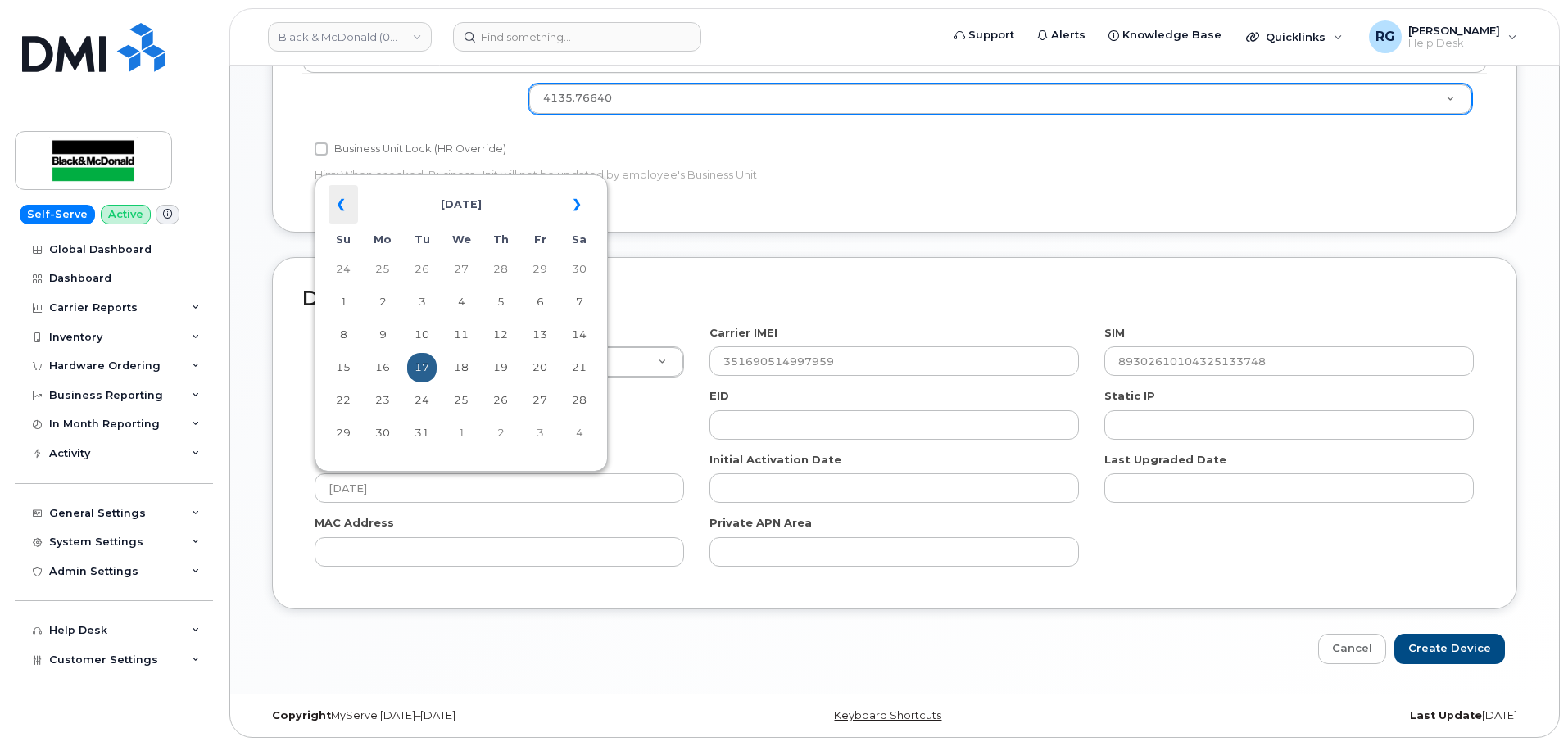
click at [352, 215] on th "«" at bounding box center [343, 205] width 30 height 40
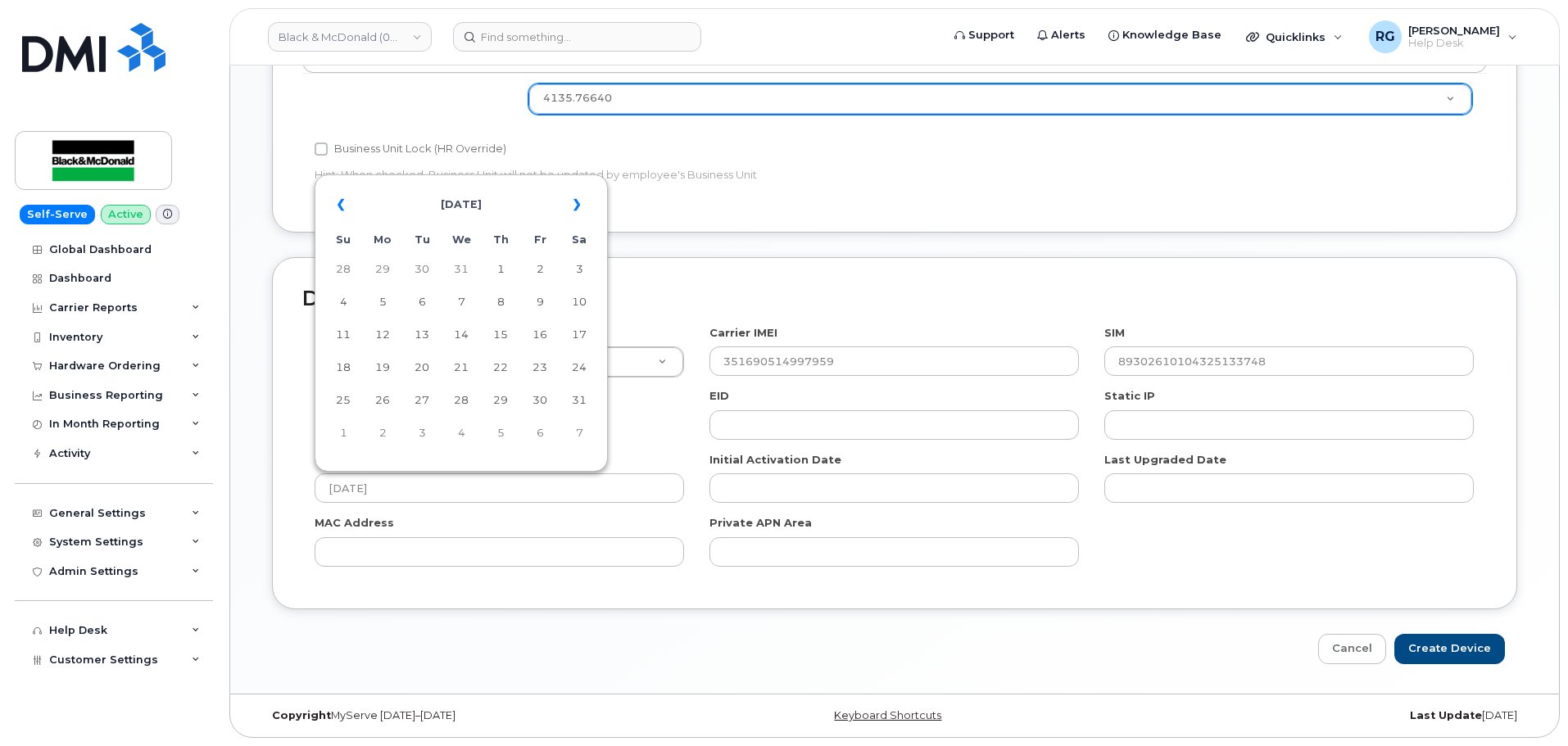
click at [352, 215] on th "«" at bounding box center [343, 205] width 30 height 40
click at [433, 208] on th "April 2030" at bounding box center [461, 205] width 187 height 40
click at [412, 303] on th "2030" at bounding box center [403, 305] width 119 height 25
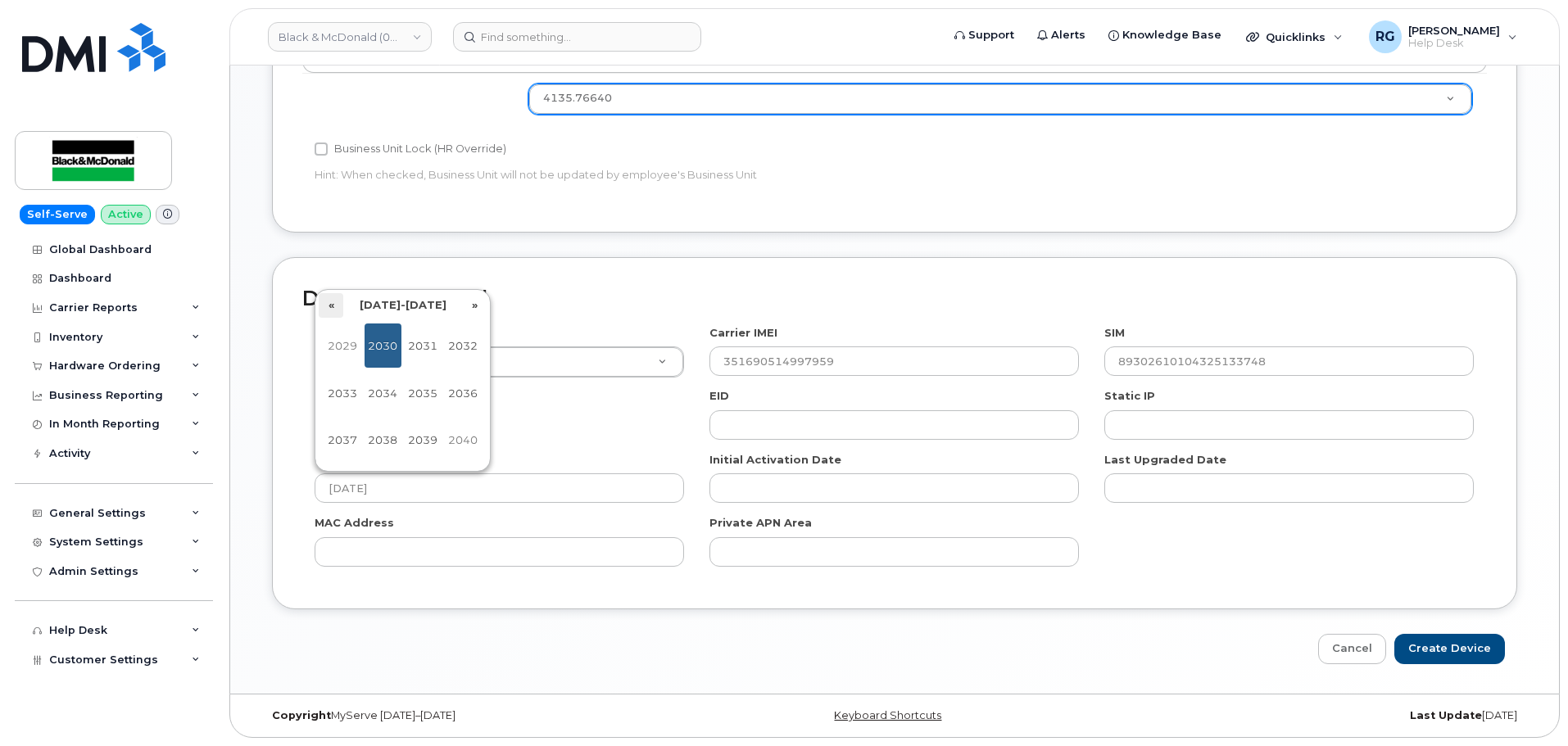
click at [330, 310] on th "«" at bounding box center [331, 305] width 25 height 25
click at [451, 398] on span "2026" at bounding box center [462, 394] width 37 height 45
click at [353, 386] on span "May" at bounding box center [342, 394] width 37 height 45
click at [378, 371] on td "18" at bounding box center [383, 368] width 30 height 30
type input "2026-05-18"
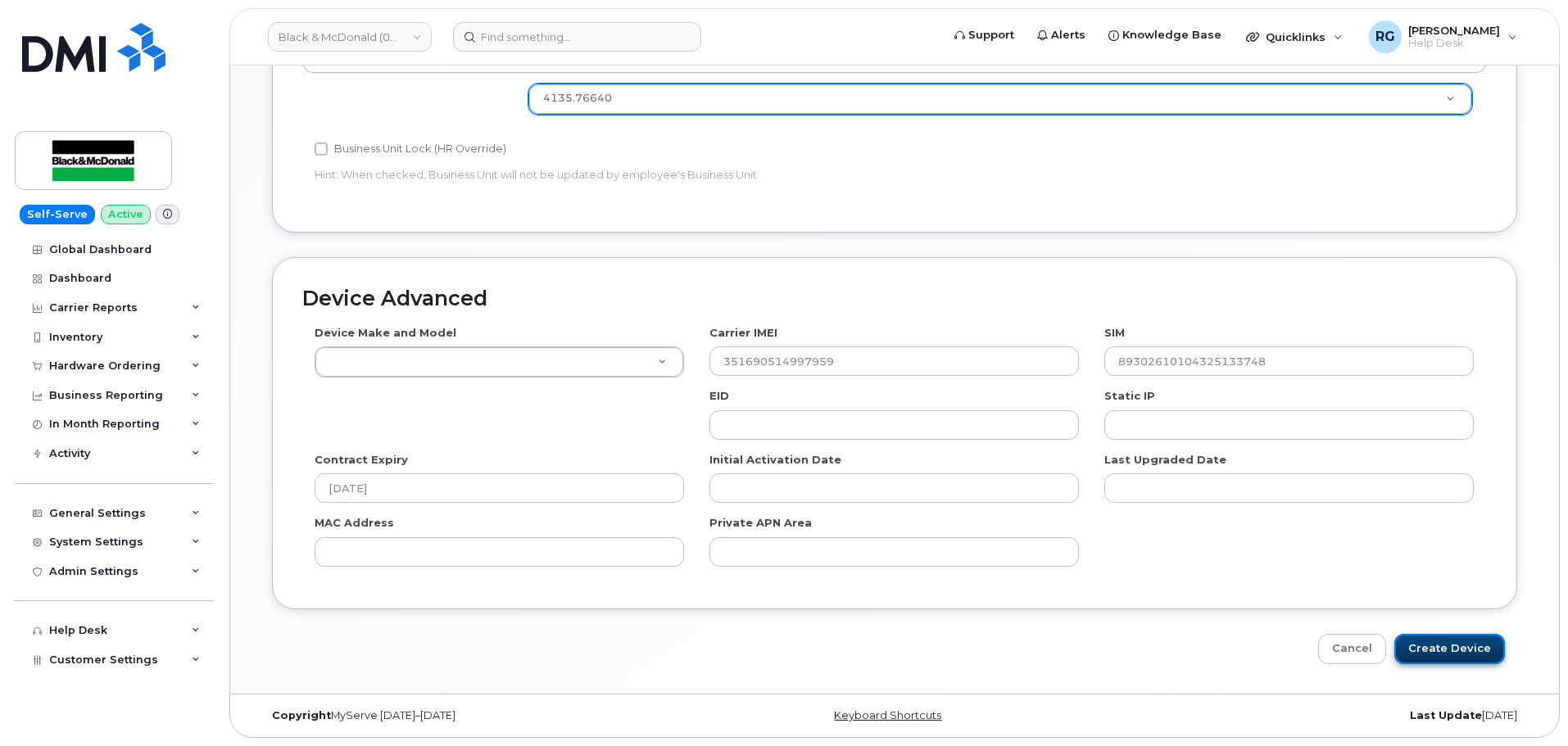
click at [1443, 643] on input "Create Device" at bounding box center [1449, 649] width 111 height 31
type input "Saving..."
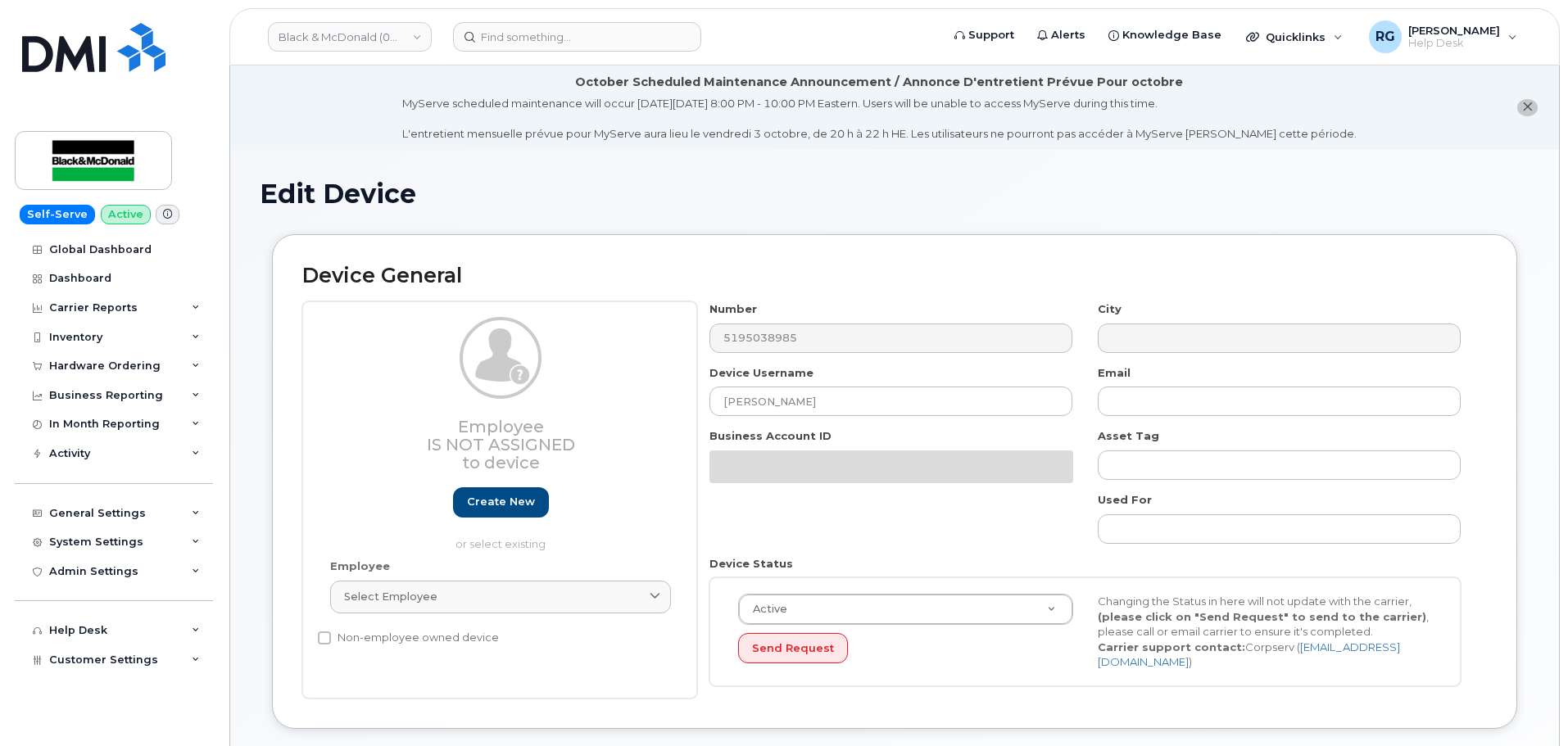
select select "33960189"
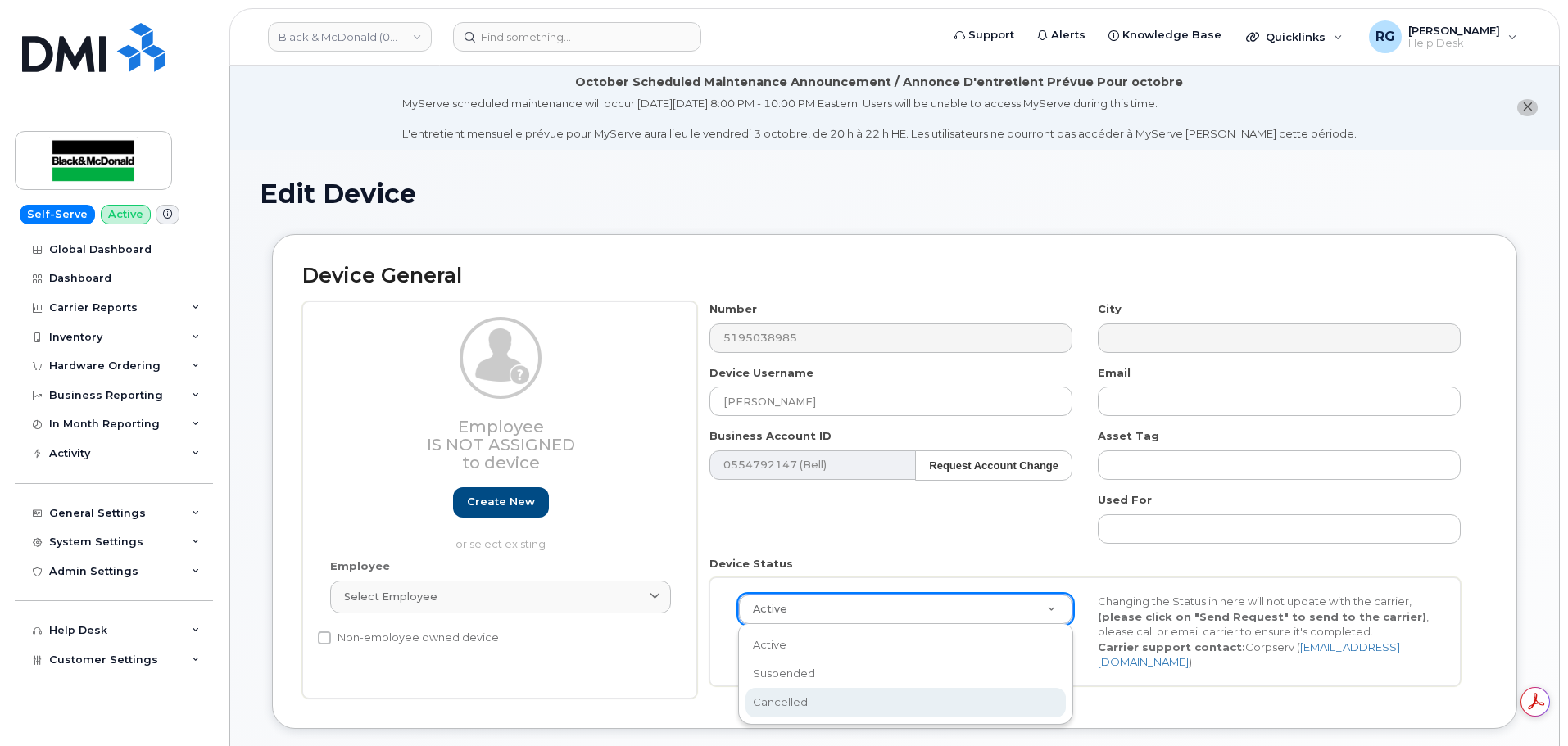
select select "cancelled"
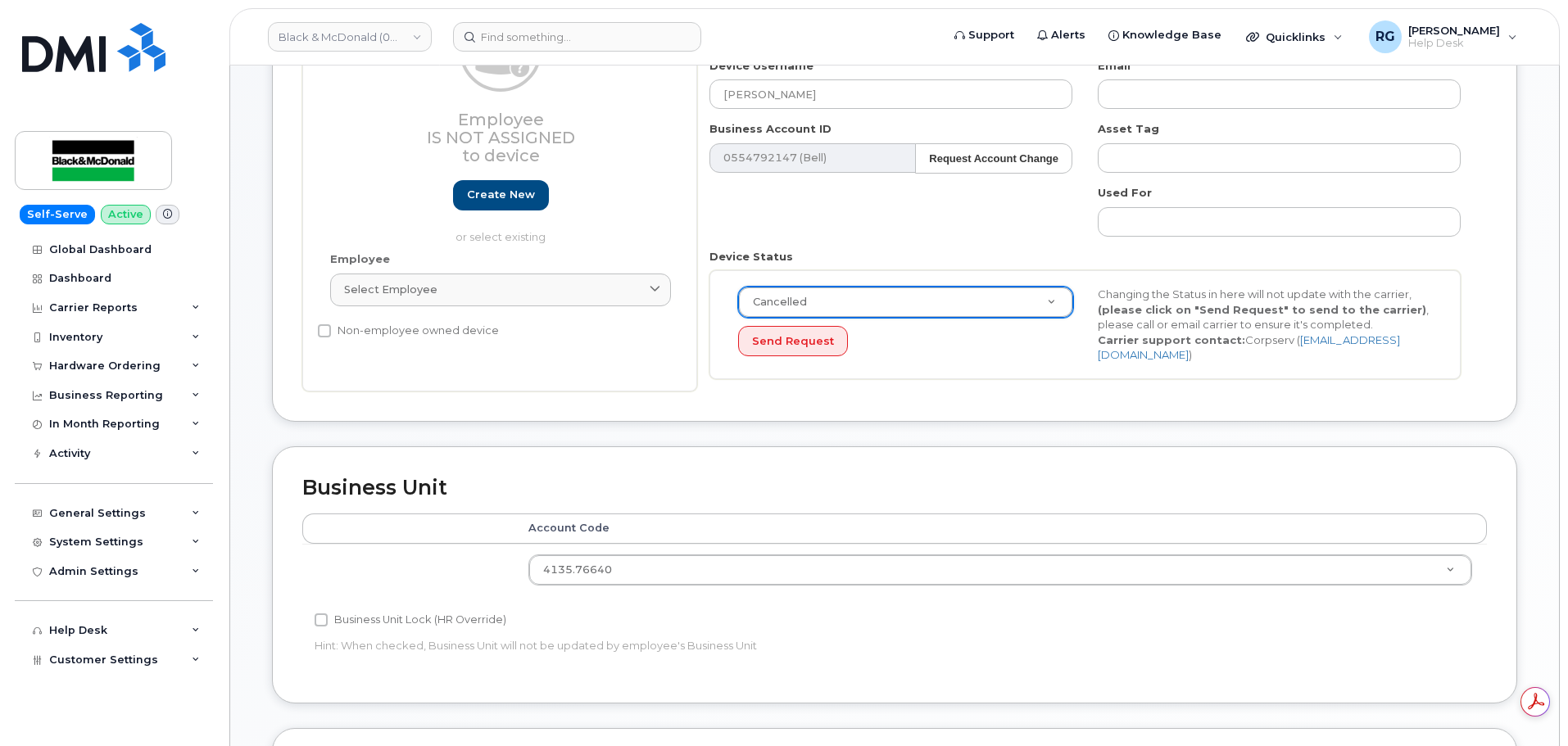
scroll to position [772, 0]
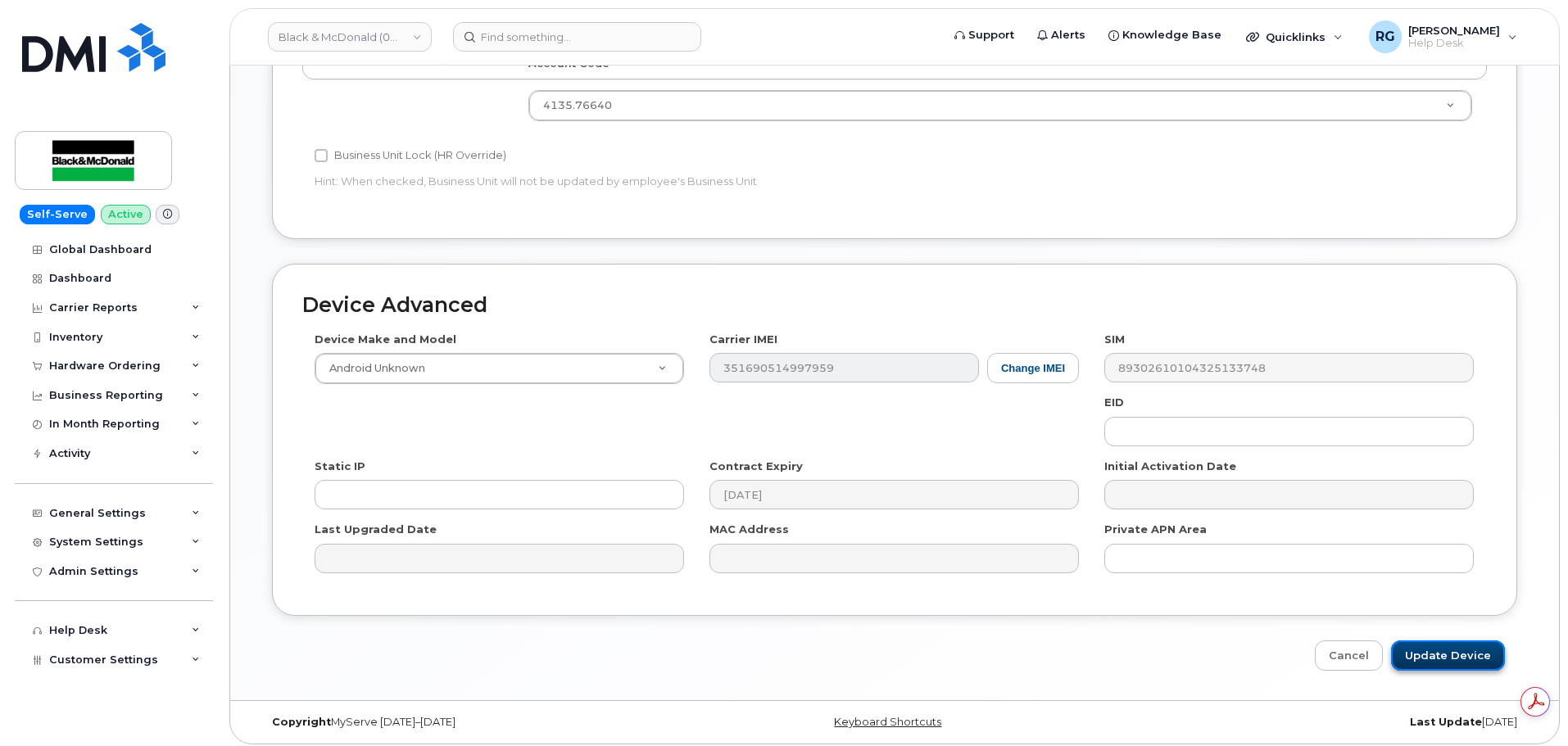
click at [1441, 650] on input "Update Device" at bounding box center [1448, 655] width 114 height 31
type input "Saving..."
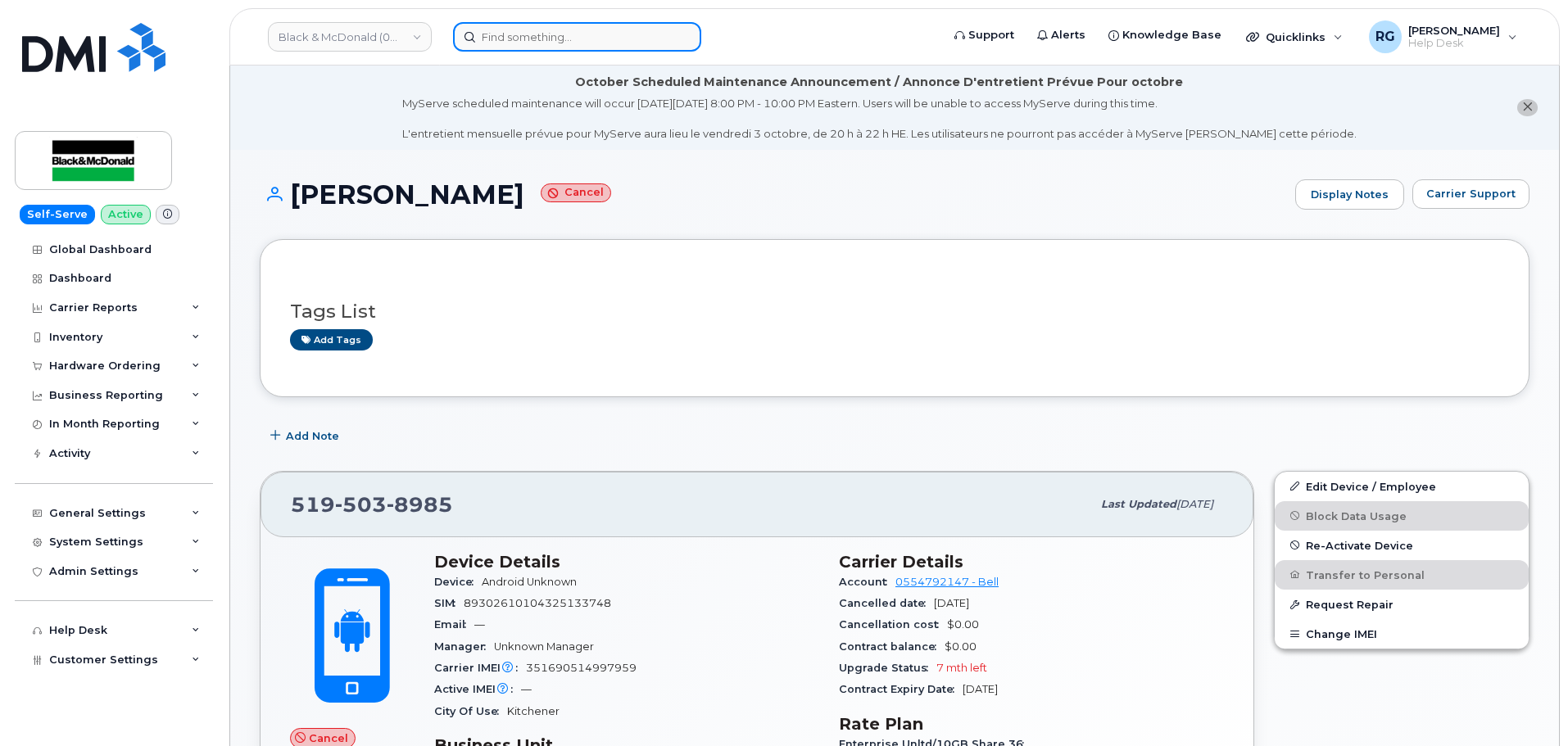
click at [518, 31] on input at bounding box center [577, 37] width 248 height 30
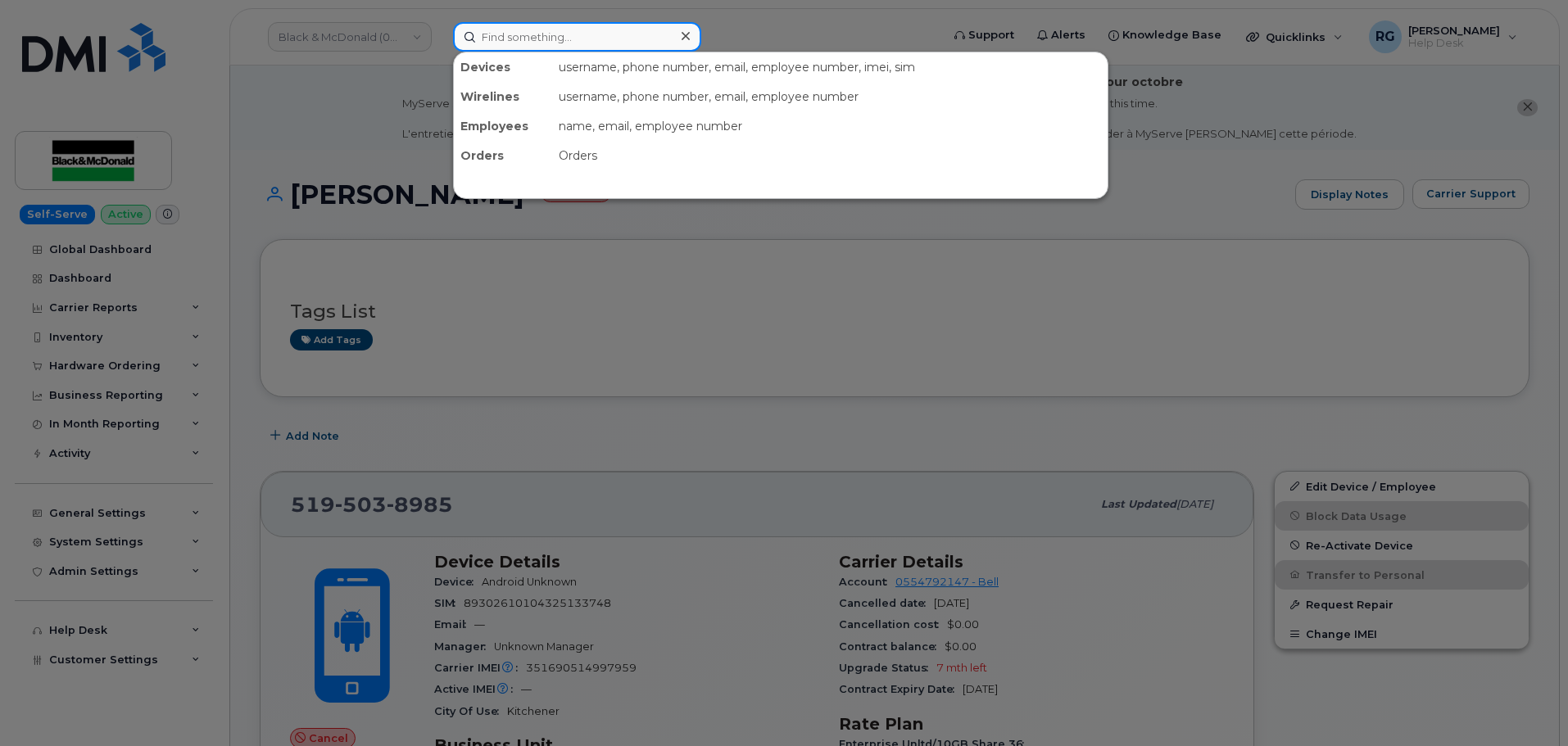
paste input "4162758783"
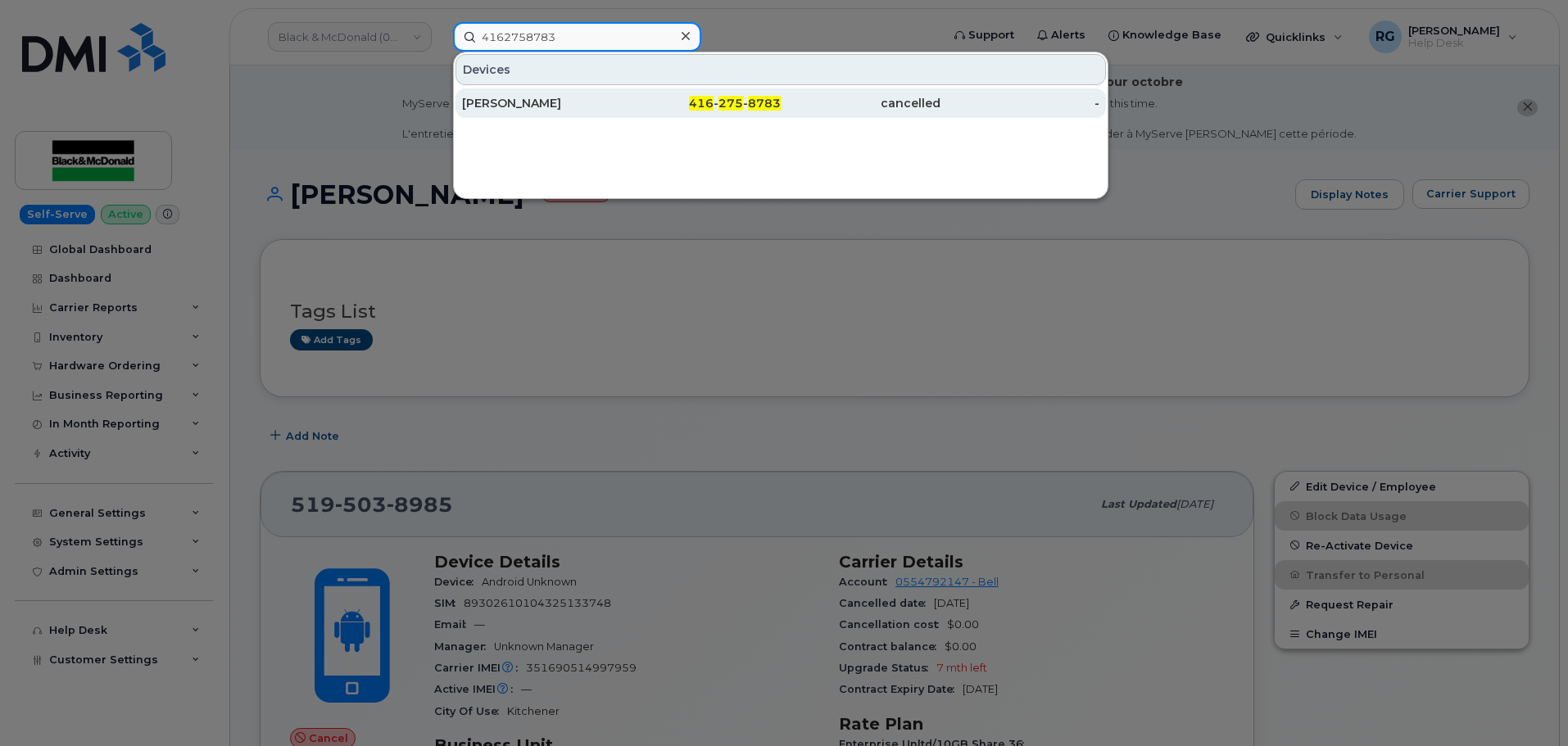
type input "4162758783"
click at [655, 103] on div "416 - 275 - 8783" at bounding box center [701, 103] width 160 height 17
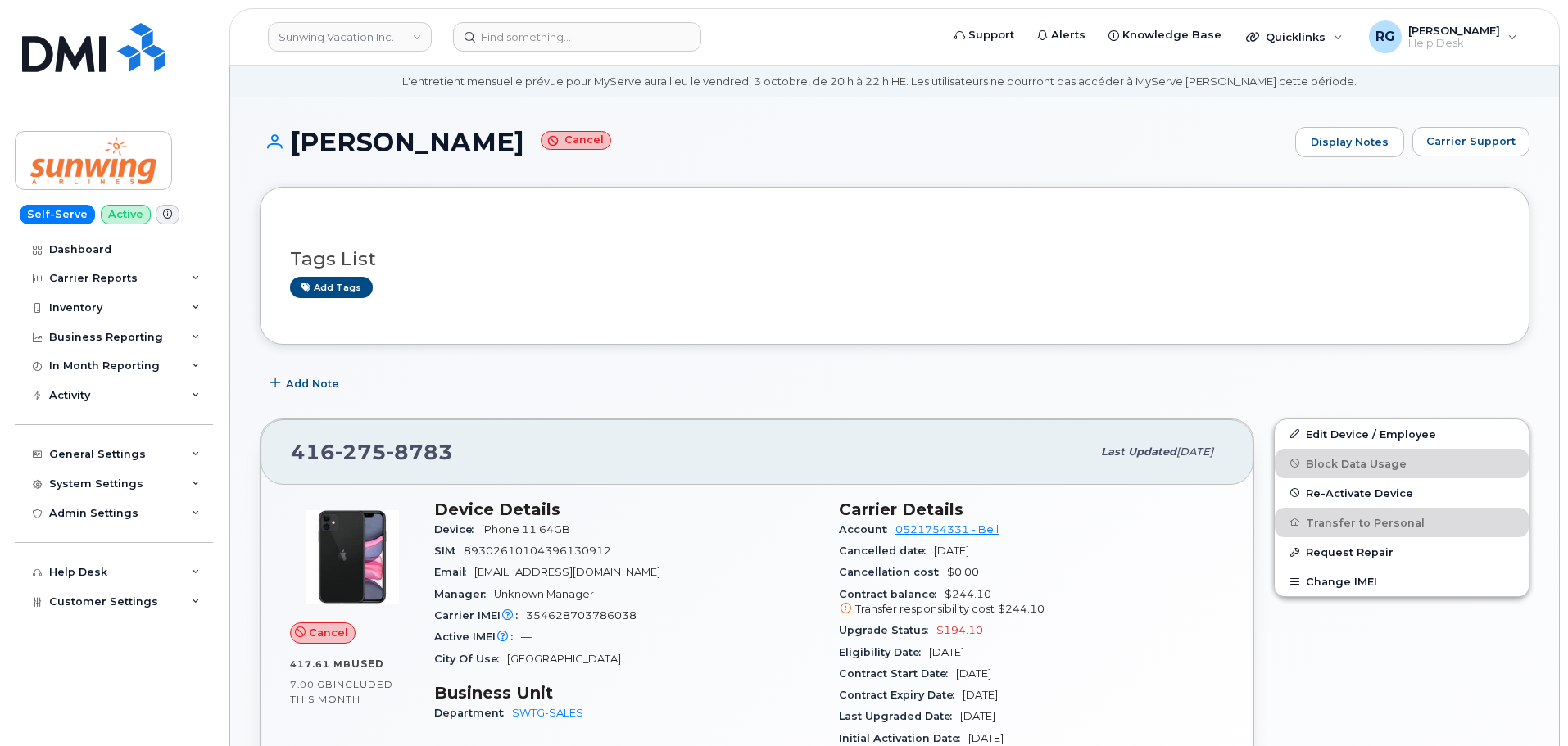
scroll to position [82, 0]
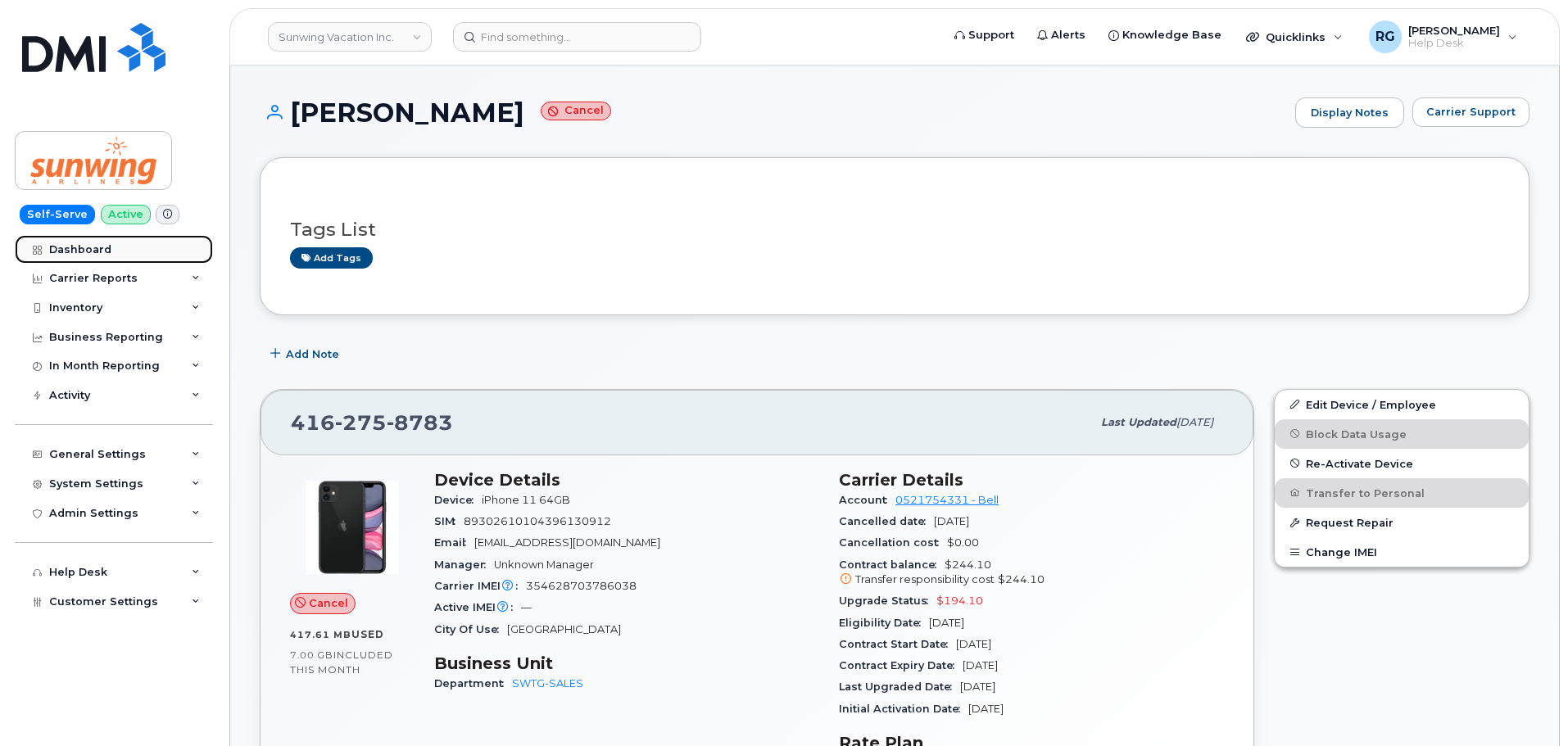
click at [103, 245] on div "Dashboard" at bounding box center [80, 250] width 62 height 13
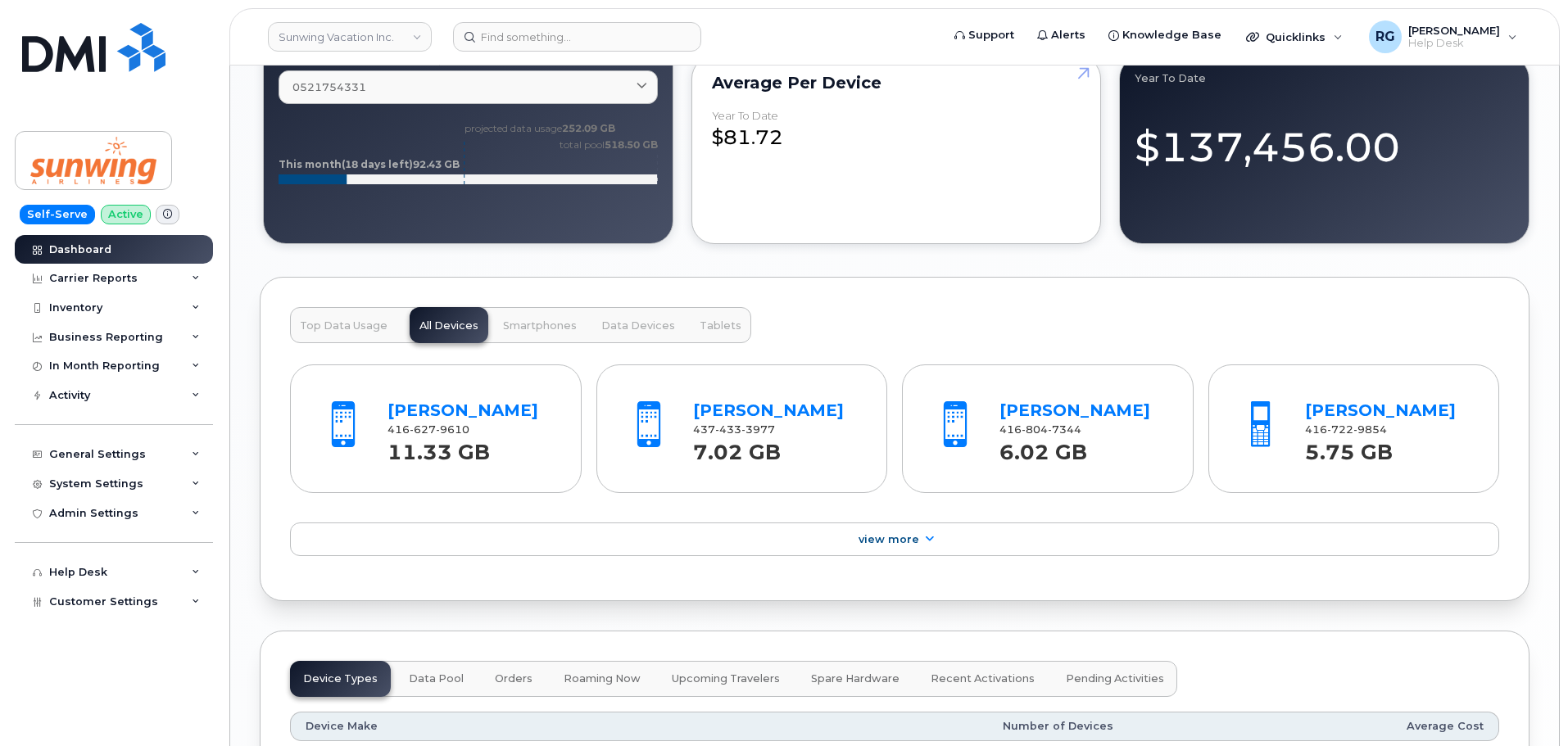
scroll to position [1556, 0]
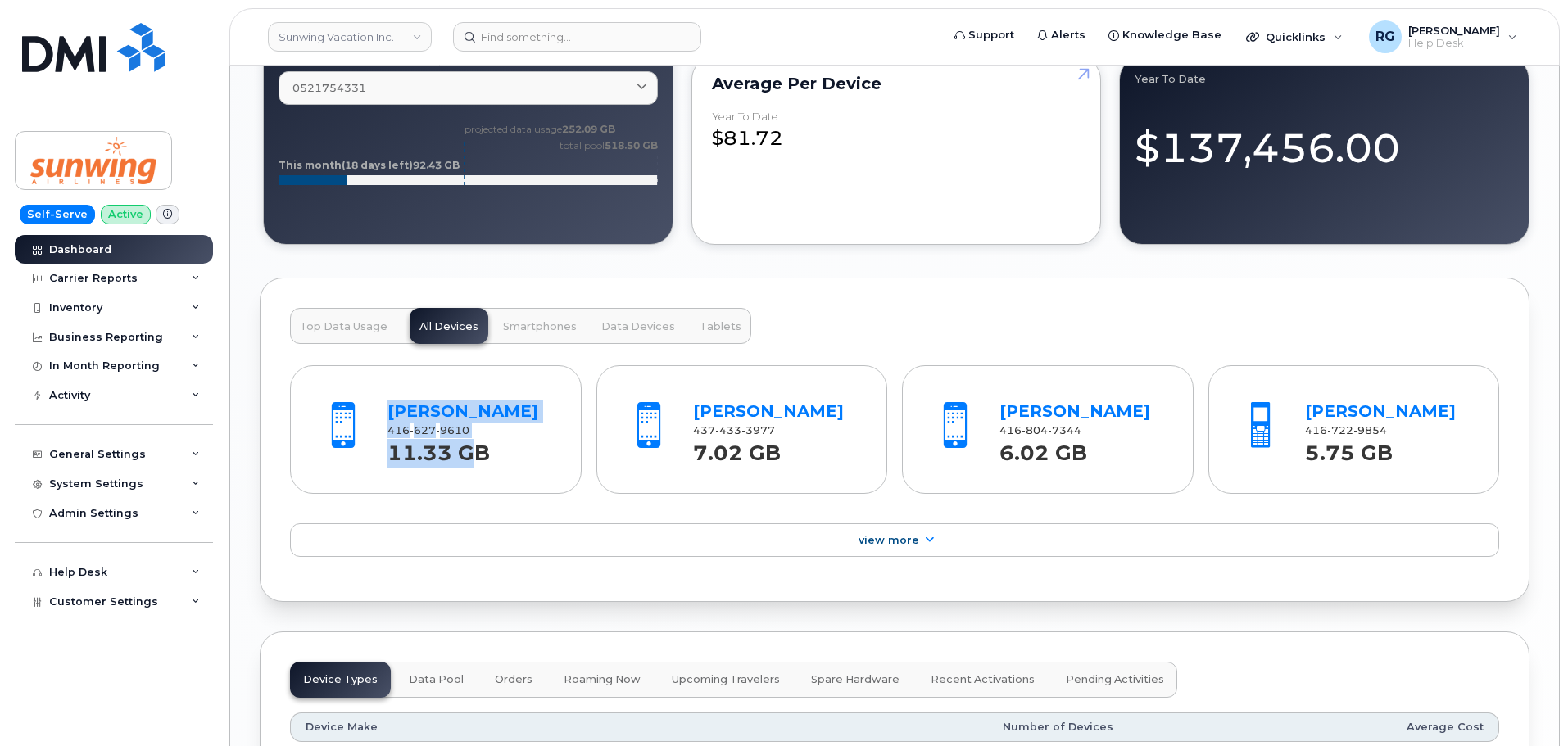
drag, startPoint x: 475, startPoint y: 435, endPoint x: 383, endPoint y: 423, distance: 92.8
click at [383, 423] on div "[PERSON_NAME] 416 627 9610 11.33 GB" at bounding box center [470, 429] width 177 height 76
click at [451, 436] on strong "11.33 GB" at bounding box center [438, 448] width 102 height 34
drag, startPoint x: 471, startPoint y: 430, endPoint x: 389, endPoint y: 430, distance: 82.0
click at [389, 430] on div "[PHONE_NUMBER]" at bounding box center [469, 431] width 164 height 15
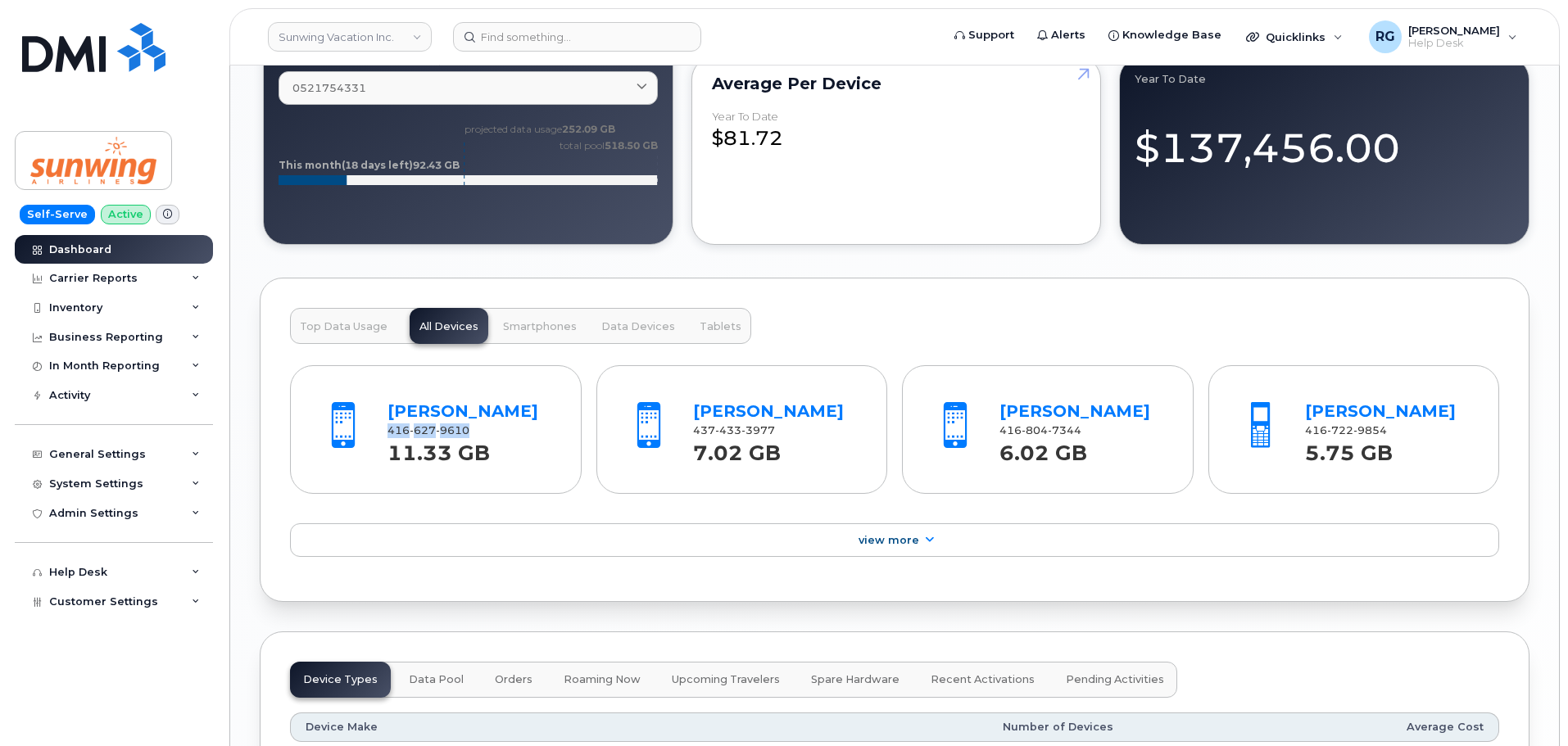
copy span "[PHONE_NUMBER]"
